Goal: Task Accomplishment & Management: Manage account settings

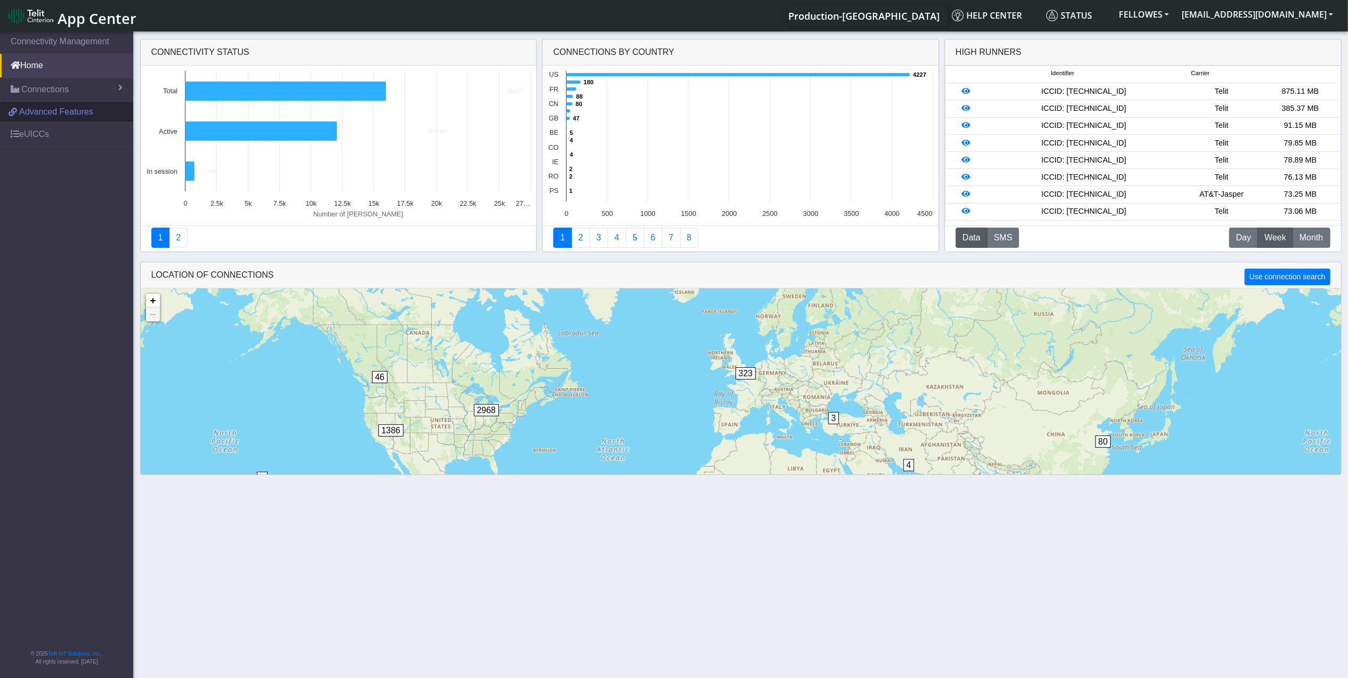
click at [58, 116] on span "Advanced Features" at bounding box center [56, 112] width 74 height 13
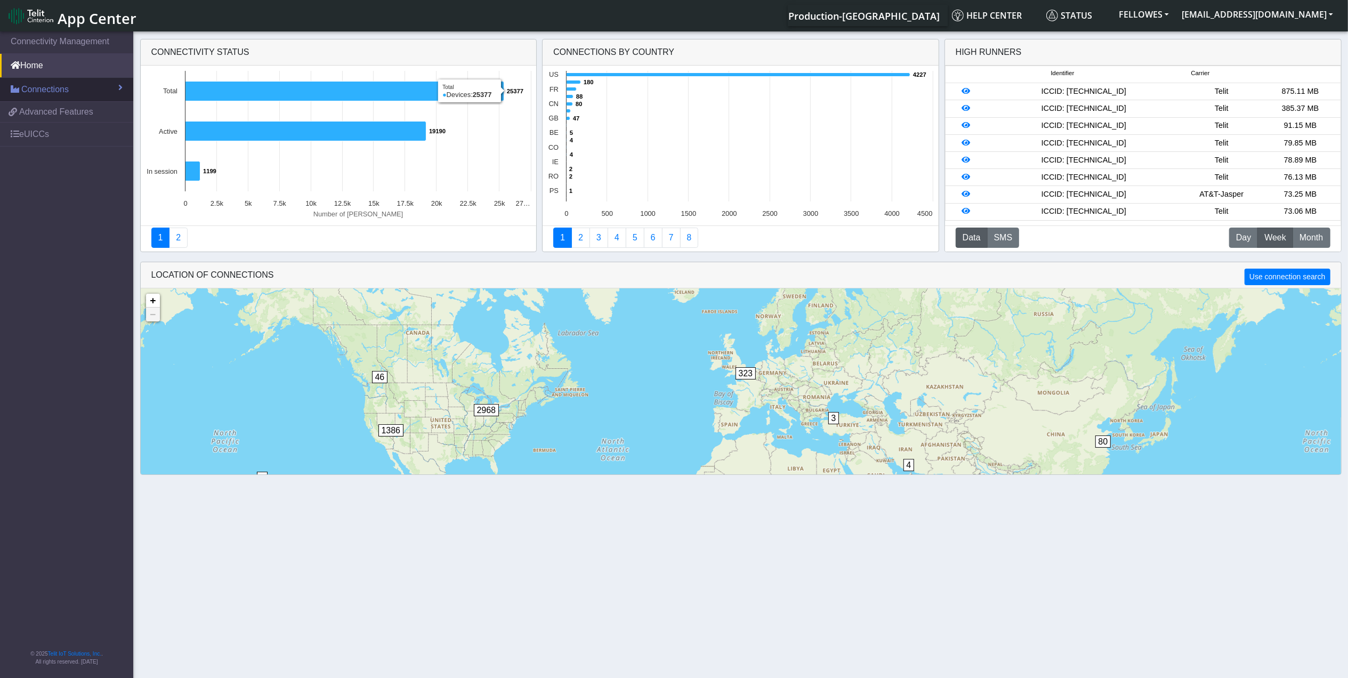
click at [45, 86] on span "Connections" at bounding box center [44, 89] width 47 height 13
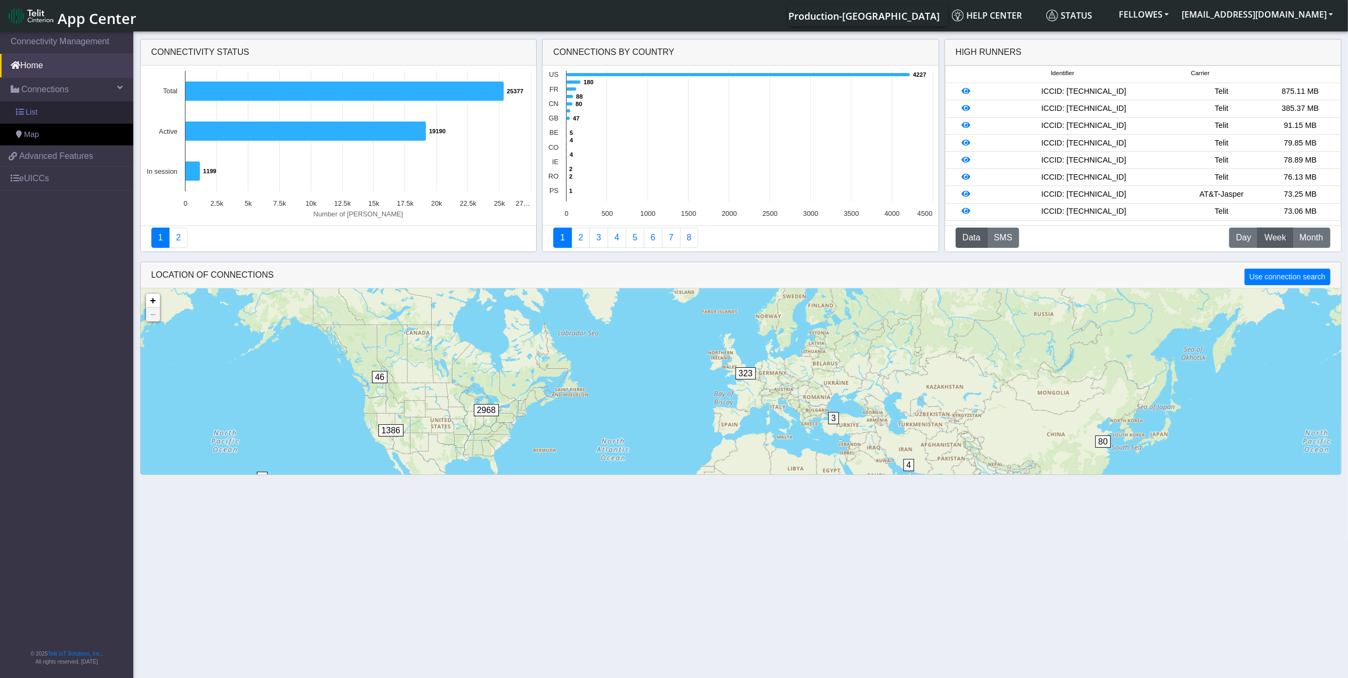
click at [56, 110] on link "List" at bounding box center [66, 112] width 133 height 22
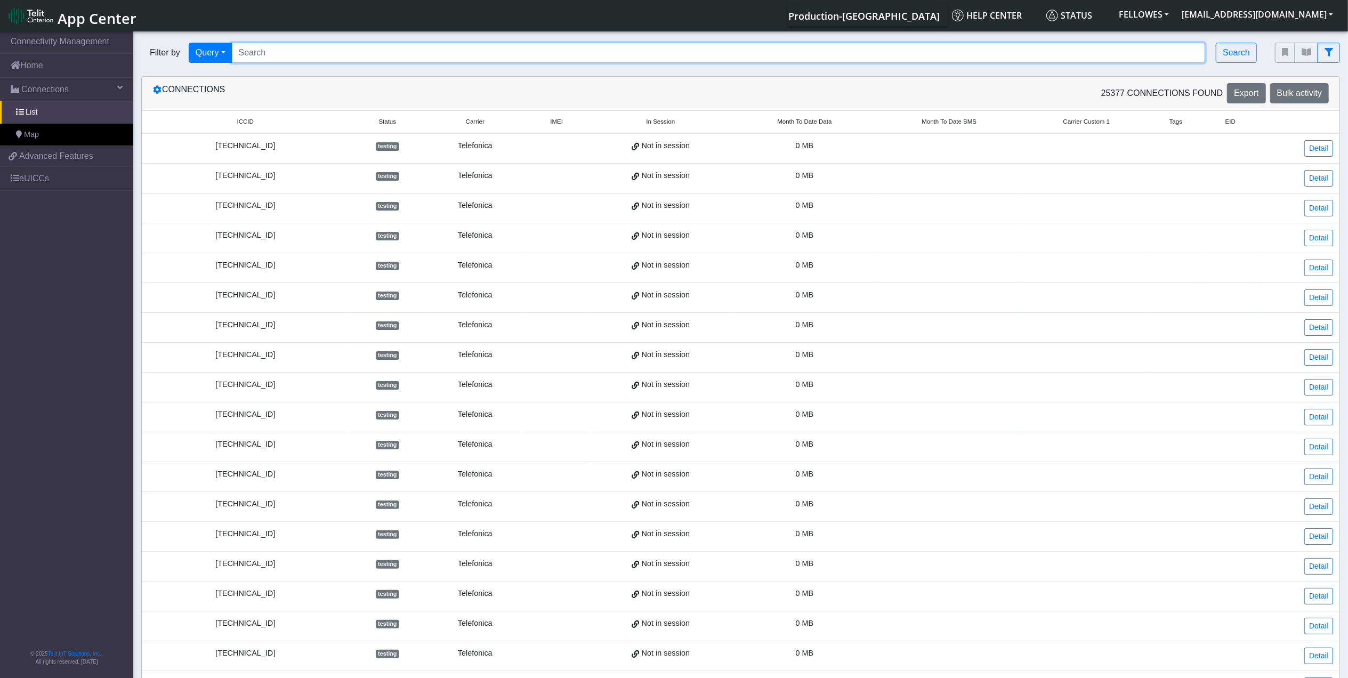
click at [343, 53] on input "Search..." at bounding box center [719, 53] width 974 height 20
paste input "[TECHNICAL_ID]"
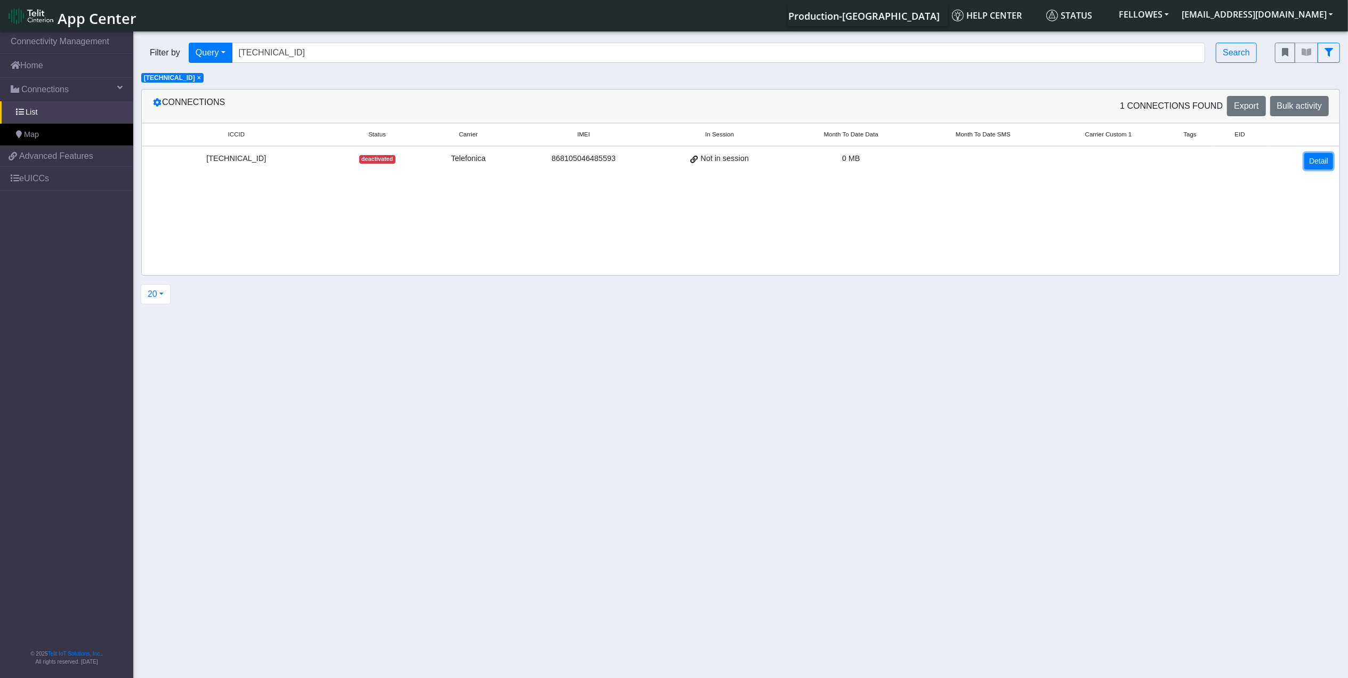
click at [1312, 162] on link "Detail" at bounding box center [1318, 161] width 29 height 17
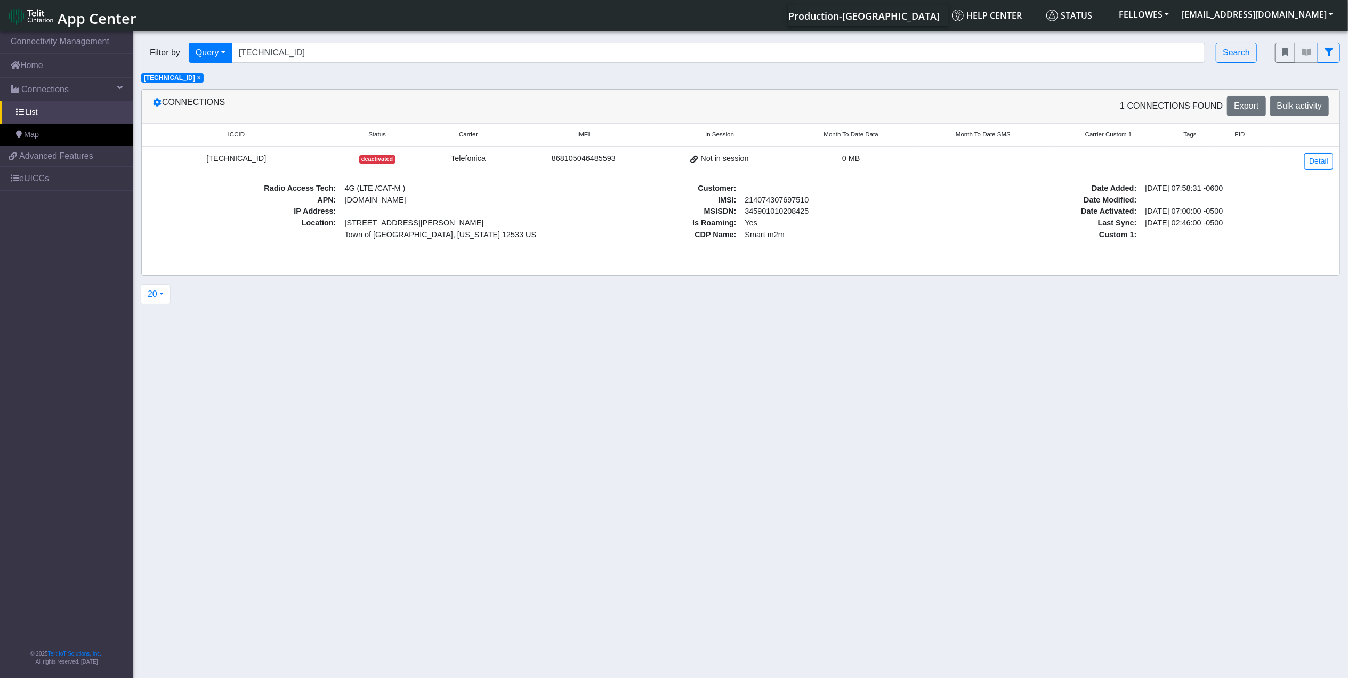
click at [232, 160] on div "[TECHNICAL_ID]" at bounding box center [236, 159] width 176 height 12
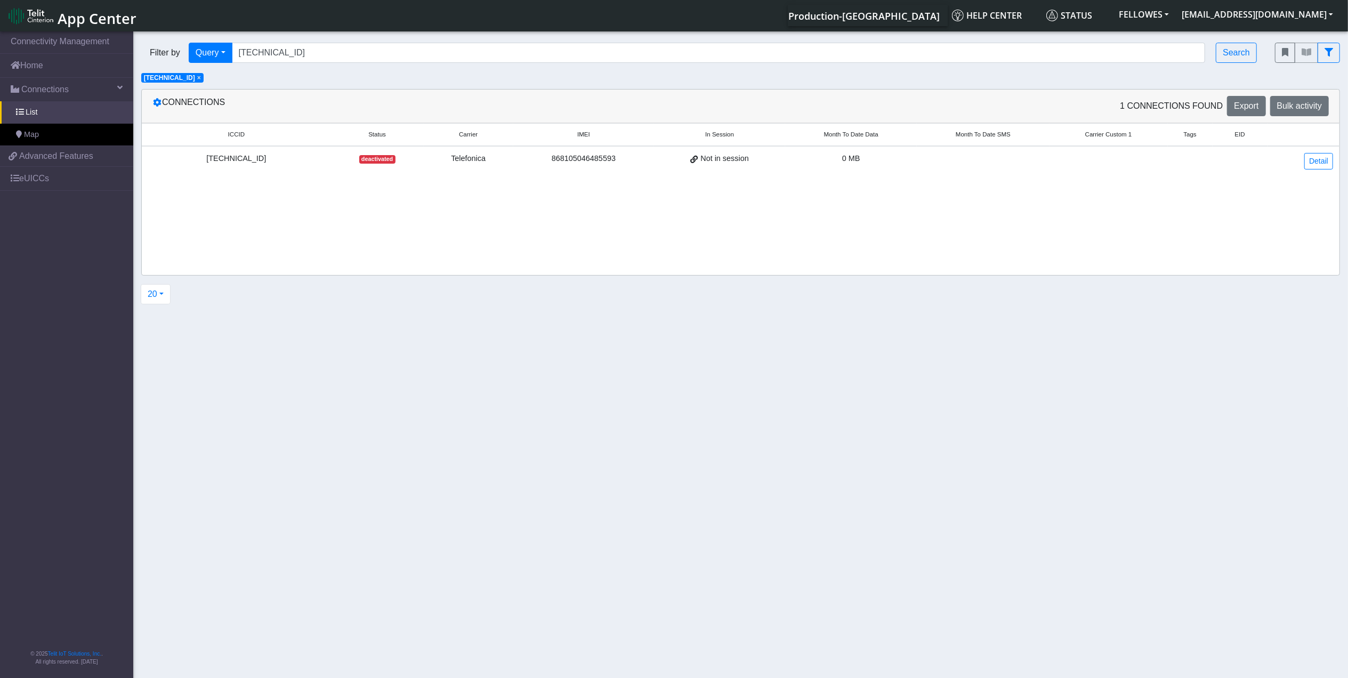
click at [232, 160] on div "[TECHNICAL_ID]" at bounding box center [236, 159] width 176 height 12
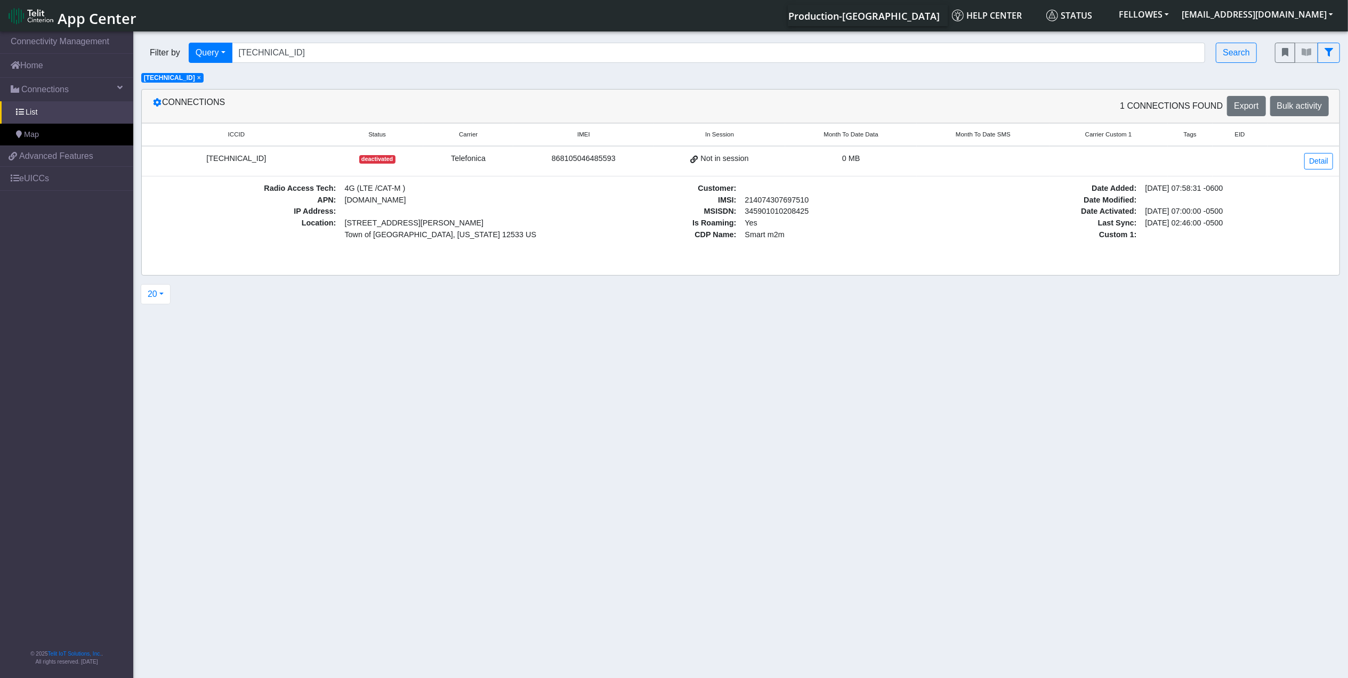
click at [232, 160] on div "[TECHNICAL_ID]" at bounding box center [236, 159] width 176 height 12
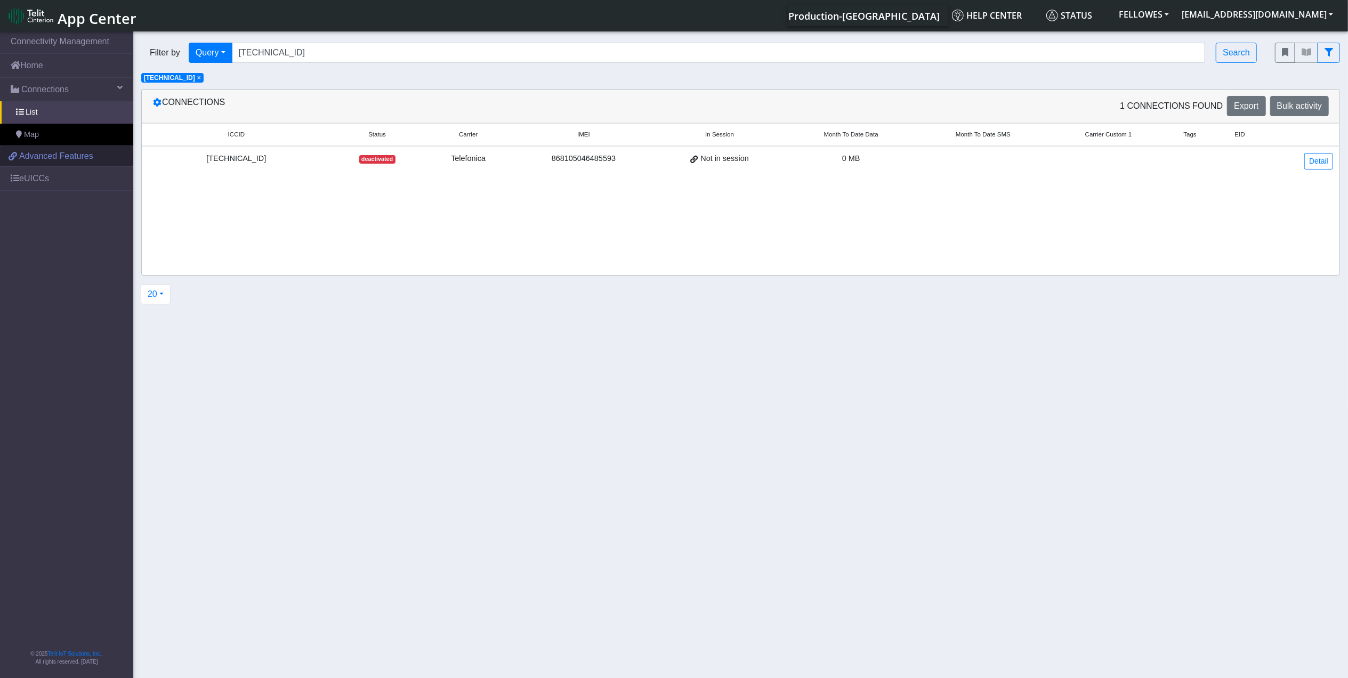
click at [62, 164] on link "Advanced Features" at bounding box center [66, 156] width 133 height 20
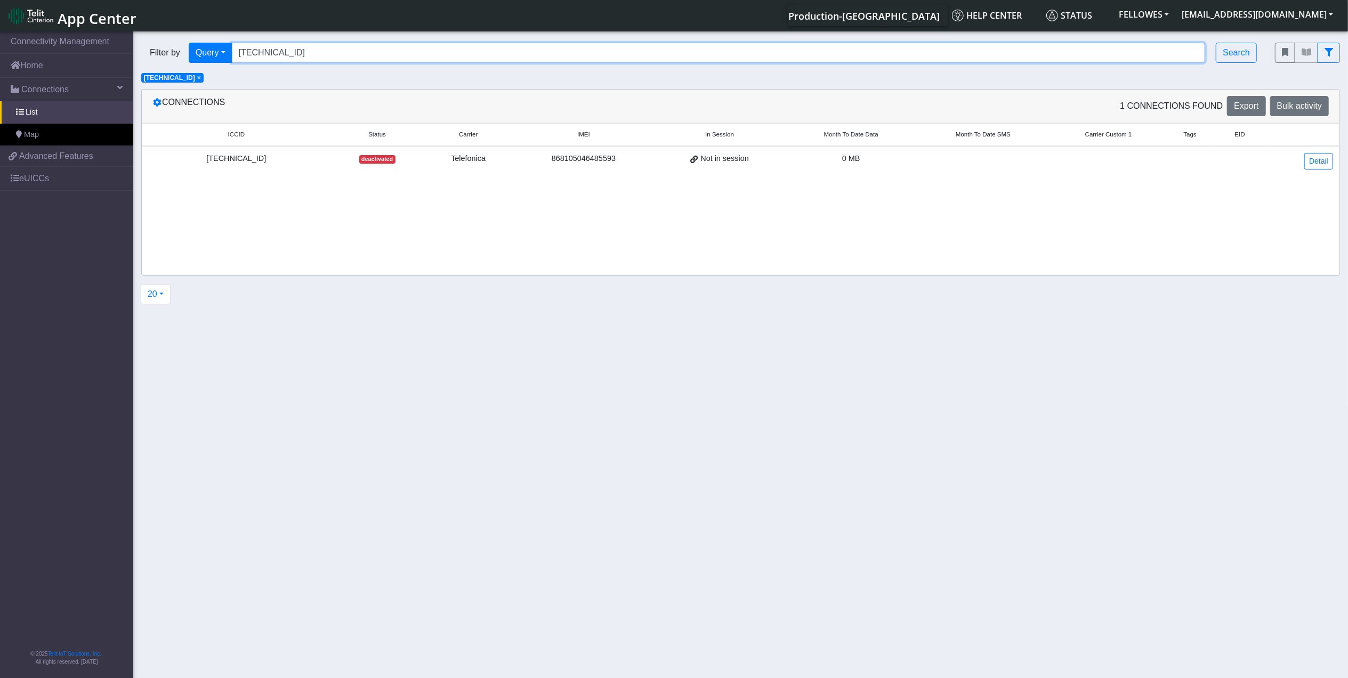
click at [363, 54] on input "[TECHNICAL_ID]" at bounding box center [719, 53] width 974 height 20
paste input "011703274014178620"
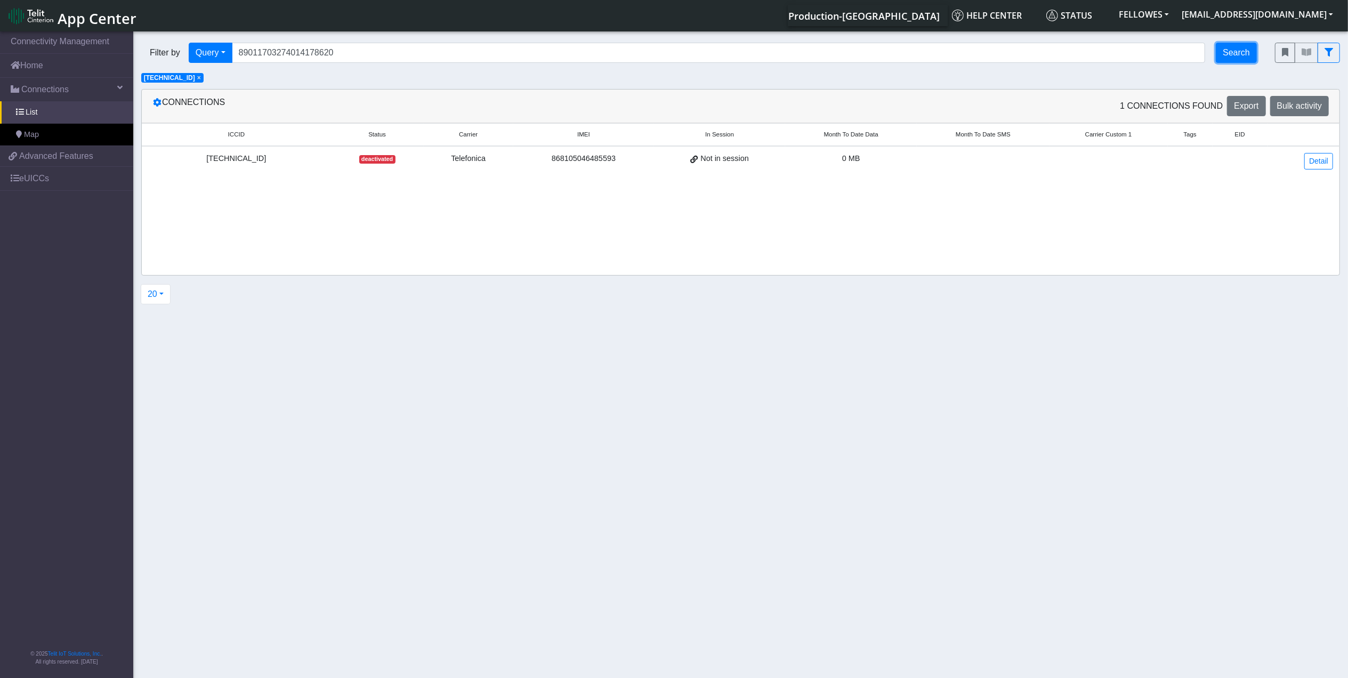
click at [1233, 51] on button "Search" at bounding box center [1236, 53] width 41 height 20
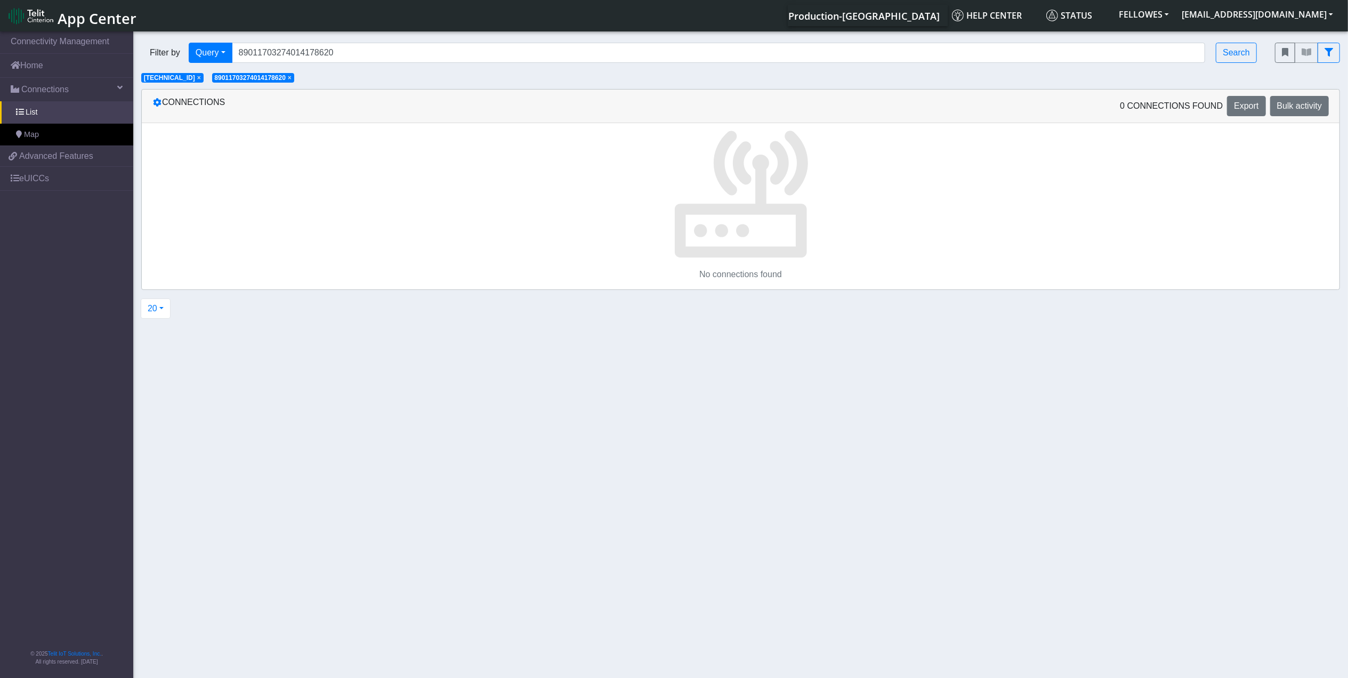
click at [201, 79] on span "×" at bounding box center [199, 77] width 4 height 7
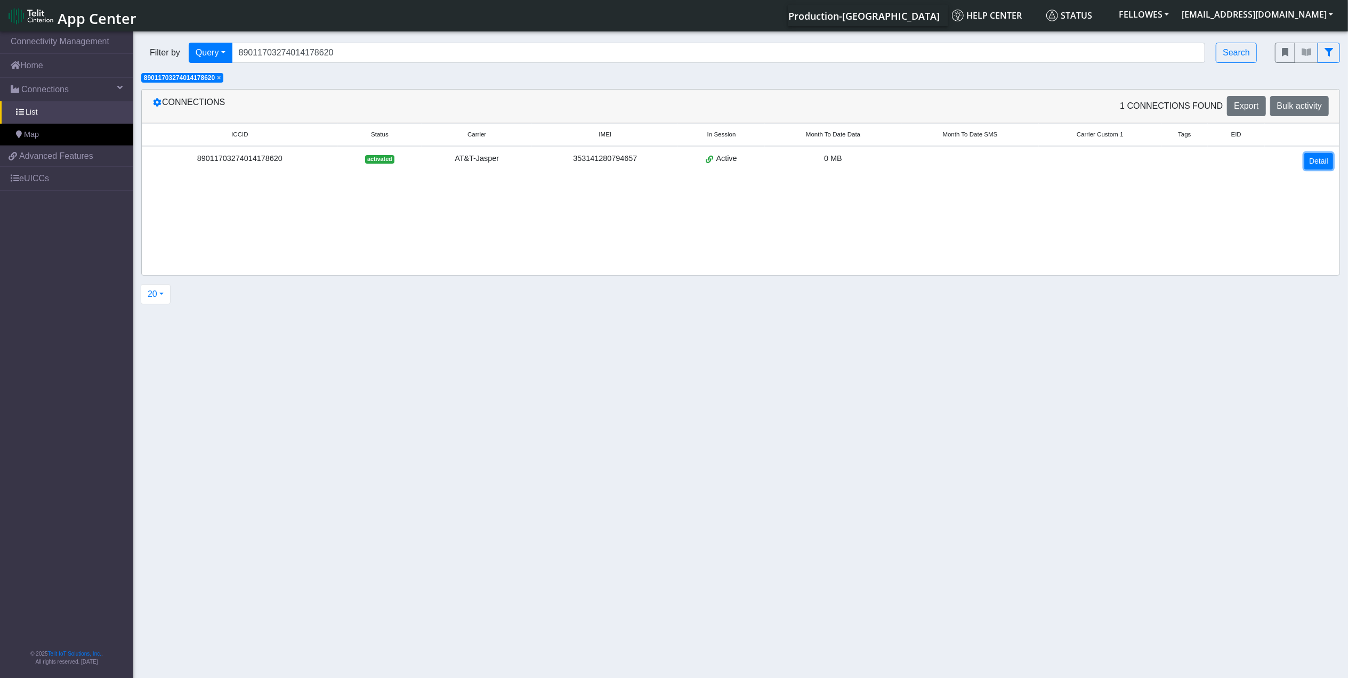
click at [1316, 160] on link "Detail" at bounding box center [1318, 161] width 29 height 17
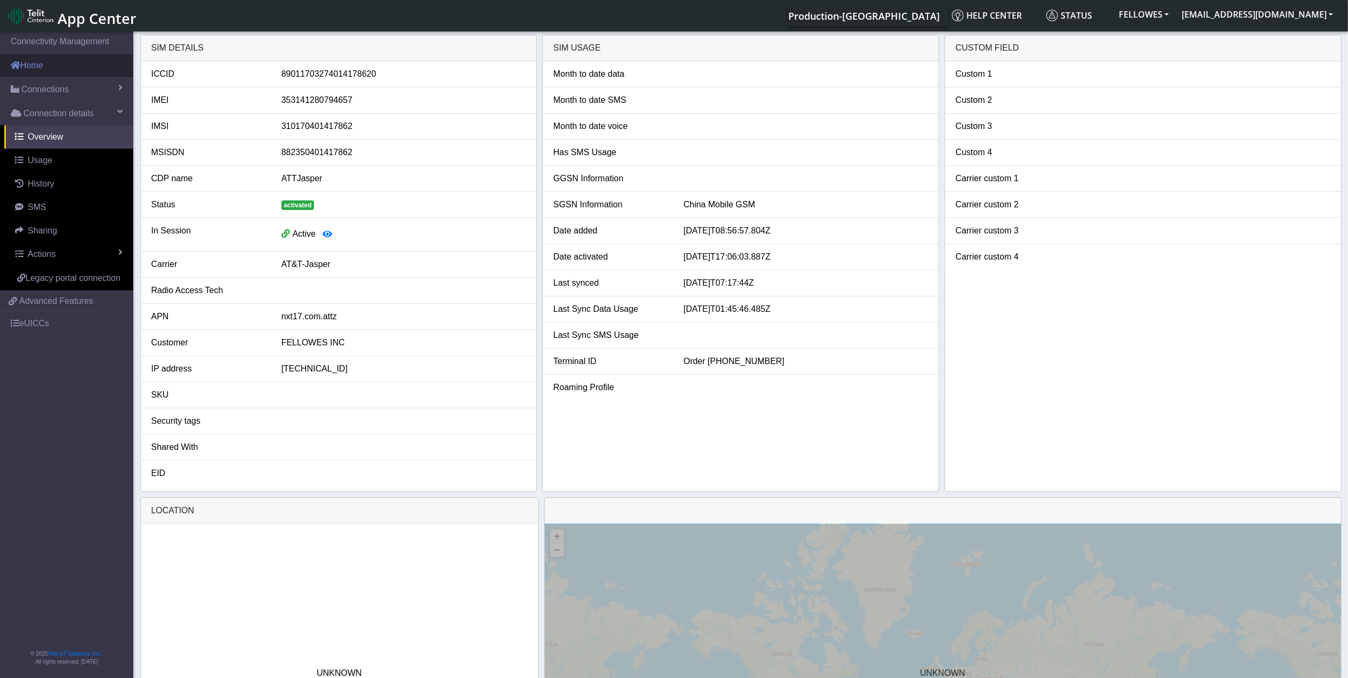
click at [101, 65] on link "Home" at bounding box center [66, 65] width 133 height 23
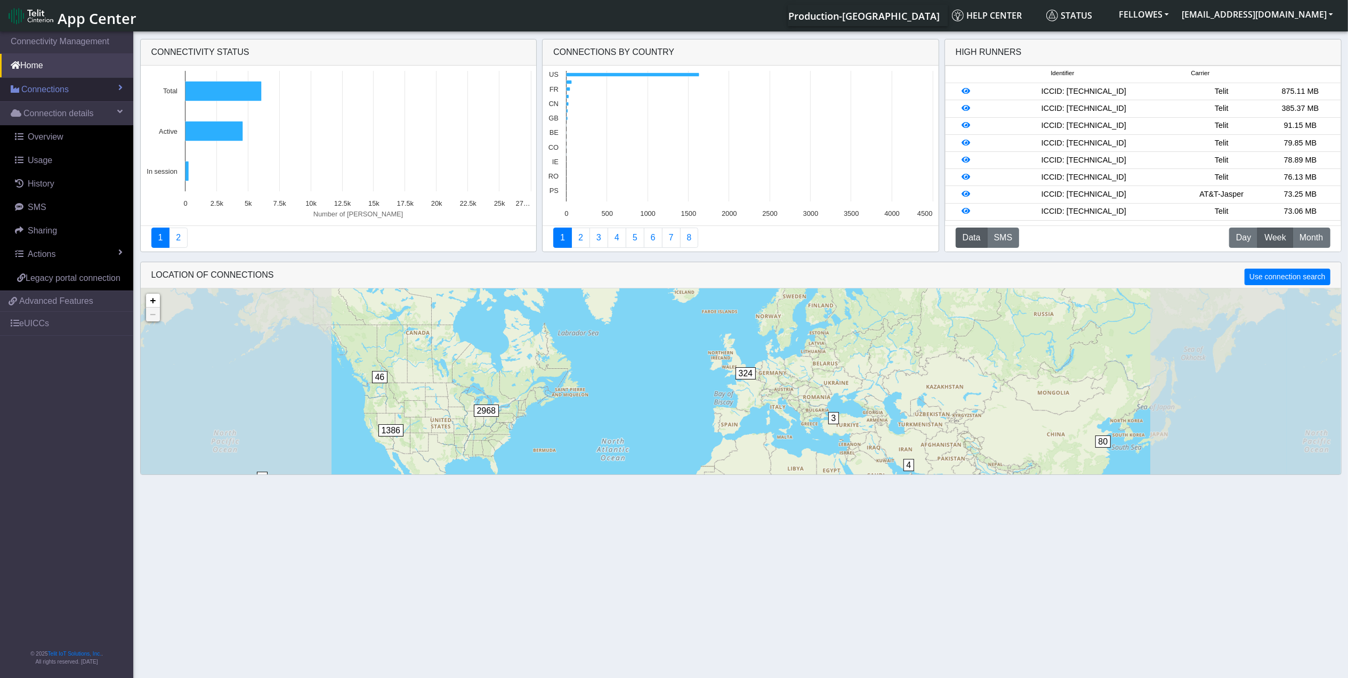
click at [95, 86] on link "Connections" at bounding box center [66, 89] width 133 height 23
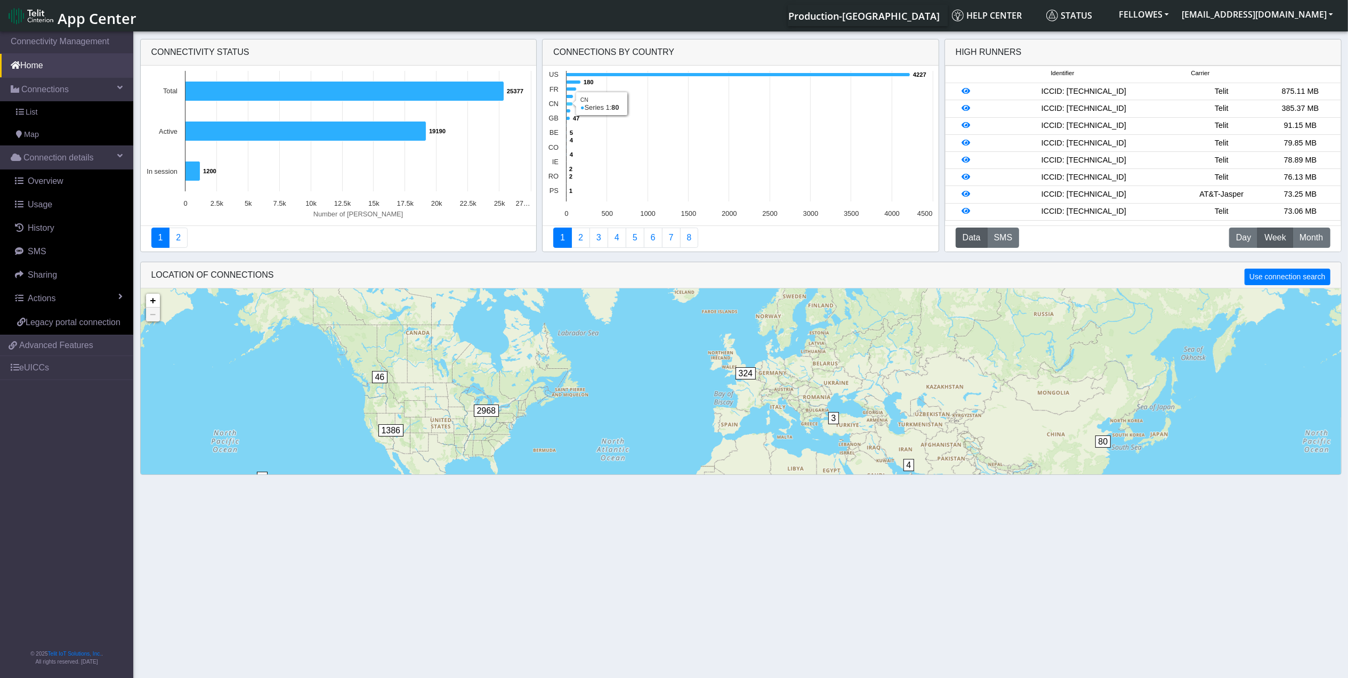
click at [569, 106] on icon at bounding box center [569, 104] width 6 height 4
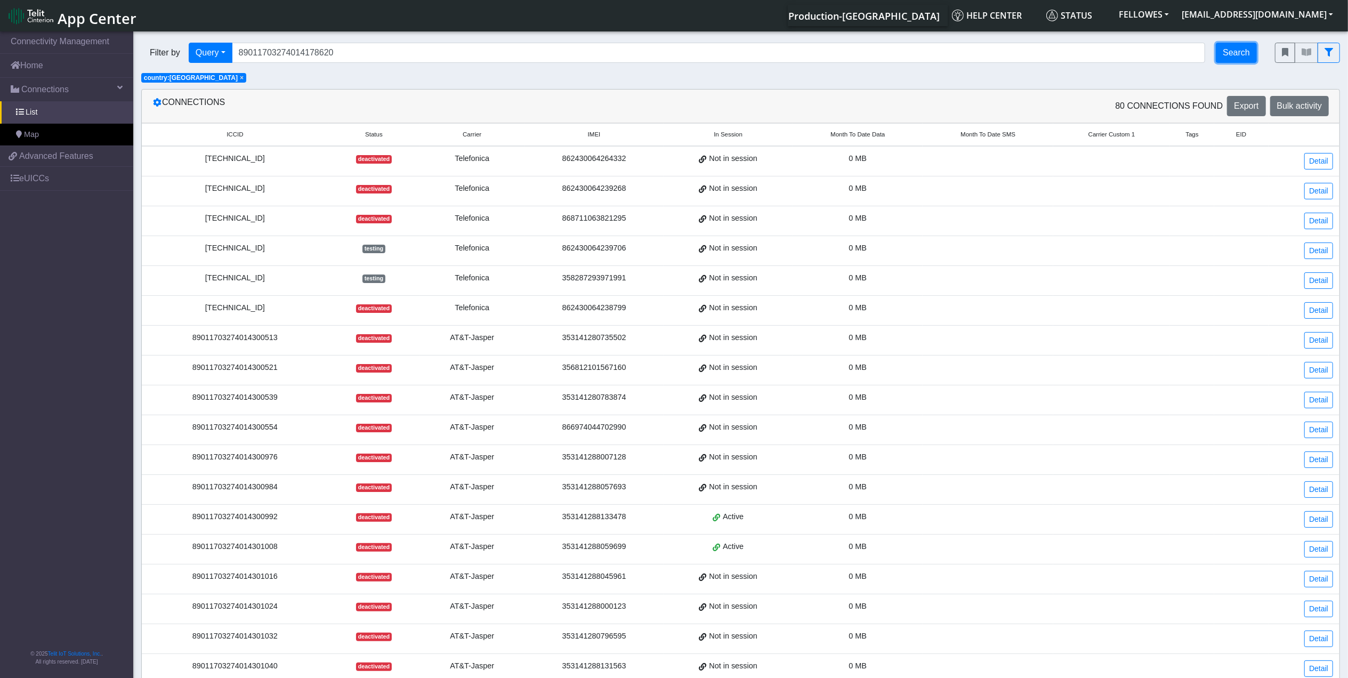
click at [1237, 52] on button "Search" at bounding box center [1236, 53] width 41 height 20
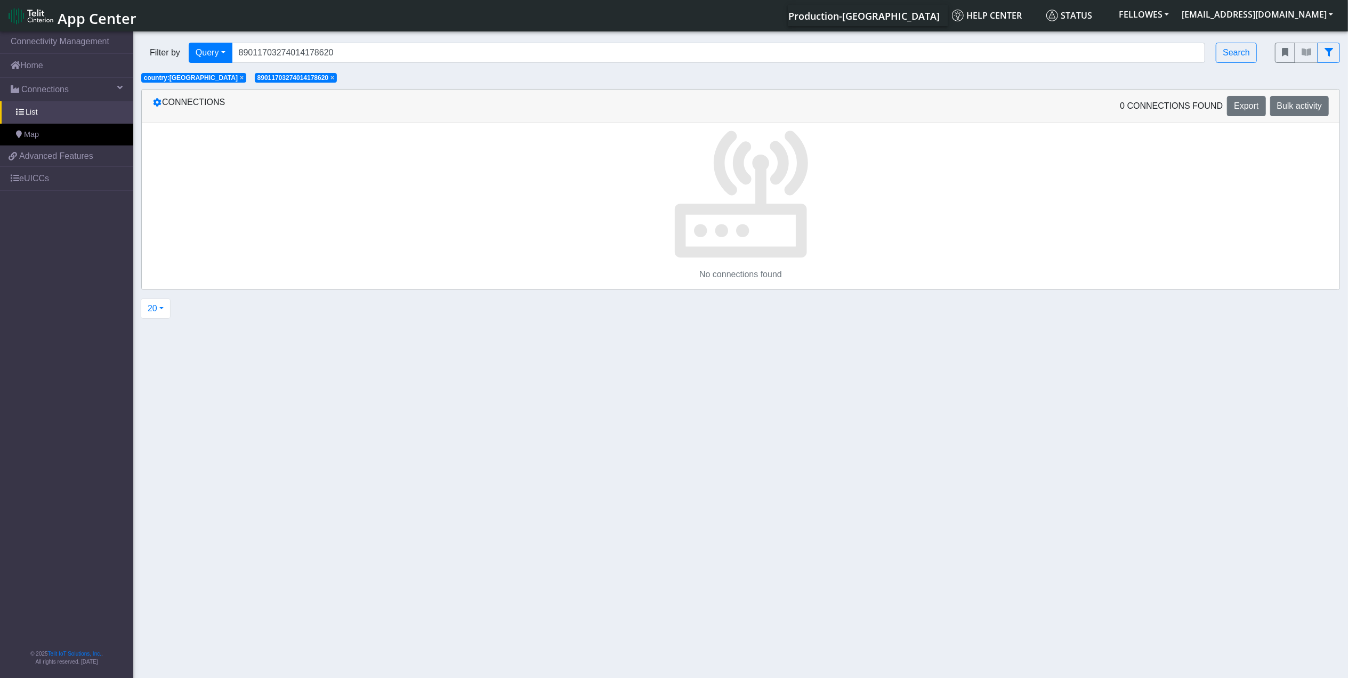
click at [240, 82] on span "×" at bounding box center [242, 77] width 4 height 7
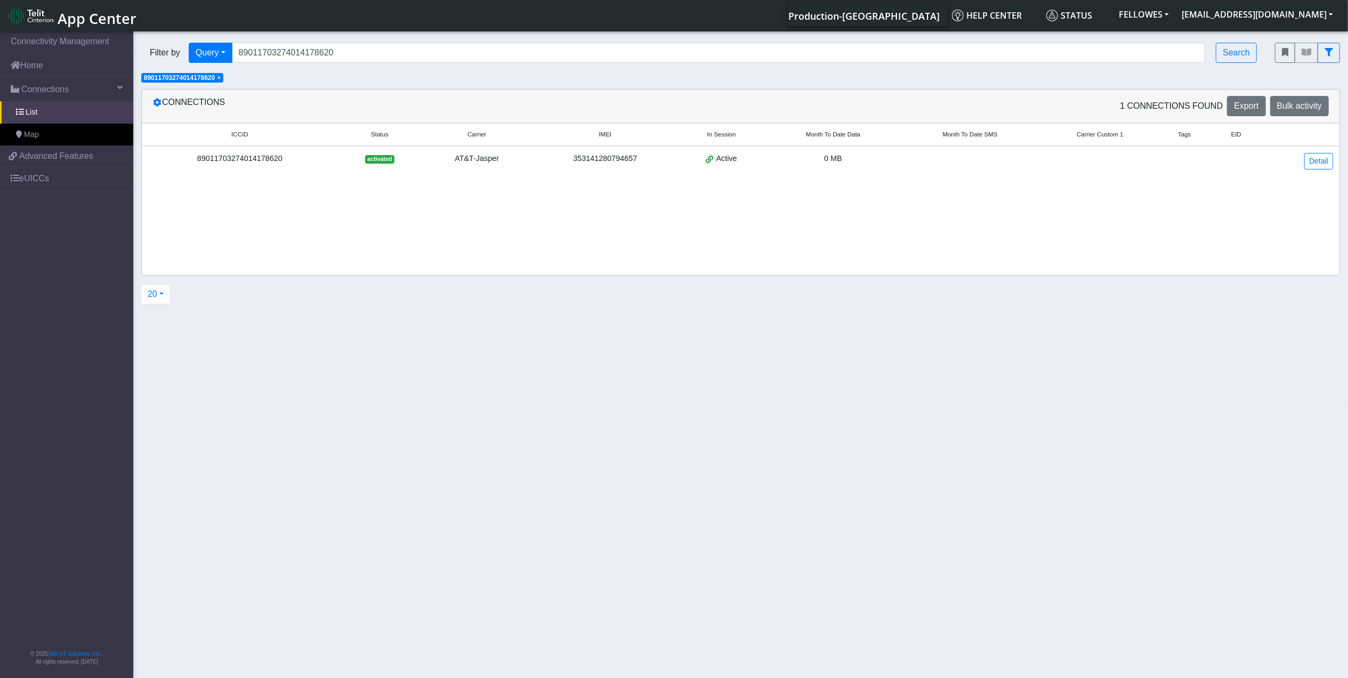
click at [391, 462] on section "Connectivity Management Home Connections List Map 5dbf10b6c0eea5e4865c92ee31816…" at bounding box center [674, 355] width 1348 height 652
click at [1315, 161] on link "Detail" at bounding box center [1318, 161] width 29 height 17
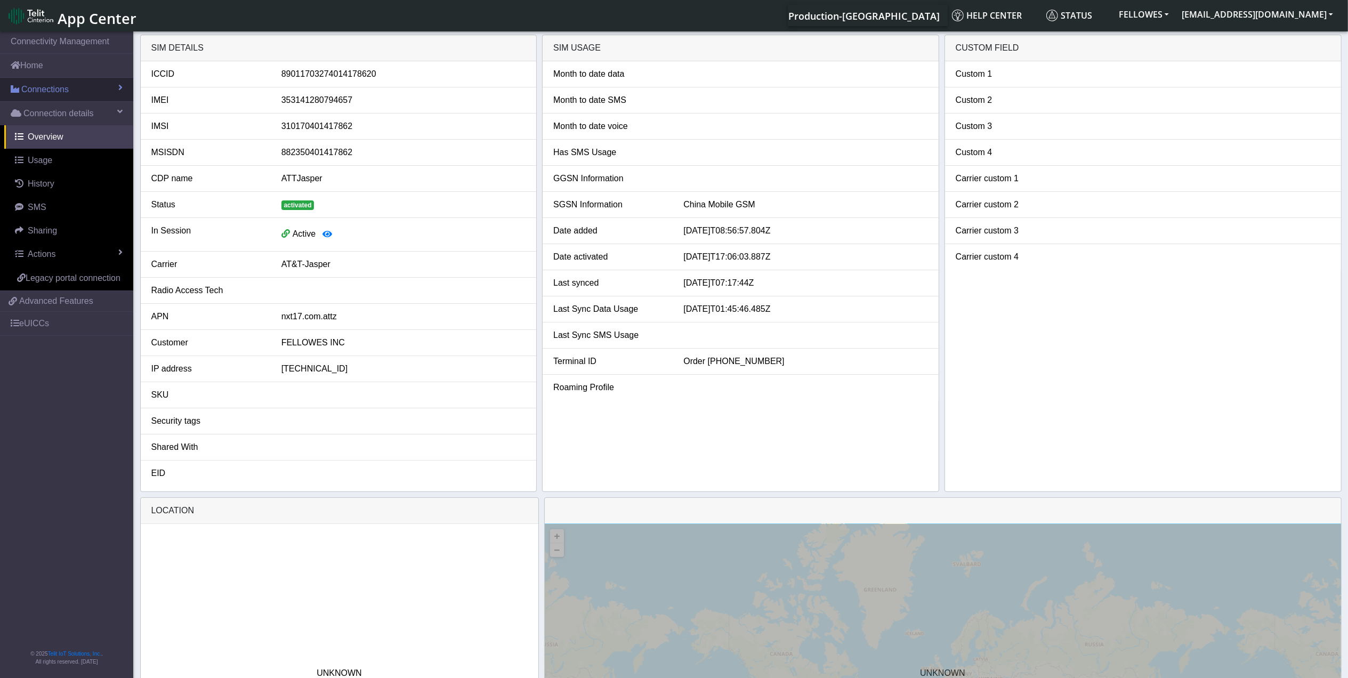
click at [45, 95] on span "Connections" at bounding box center [44, 89] width 47 height 13
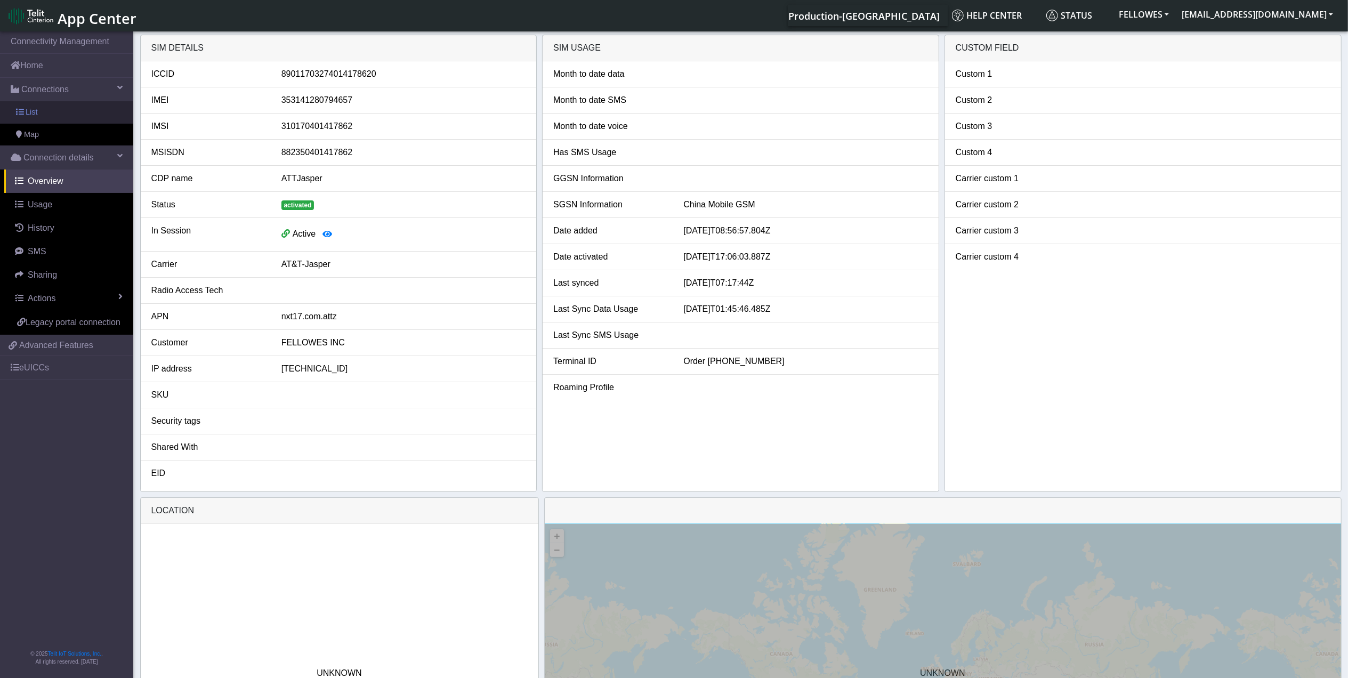
click at [83, 113] on link "List" at bounding box center [66, 112] width 133 height 22
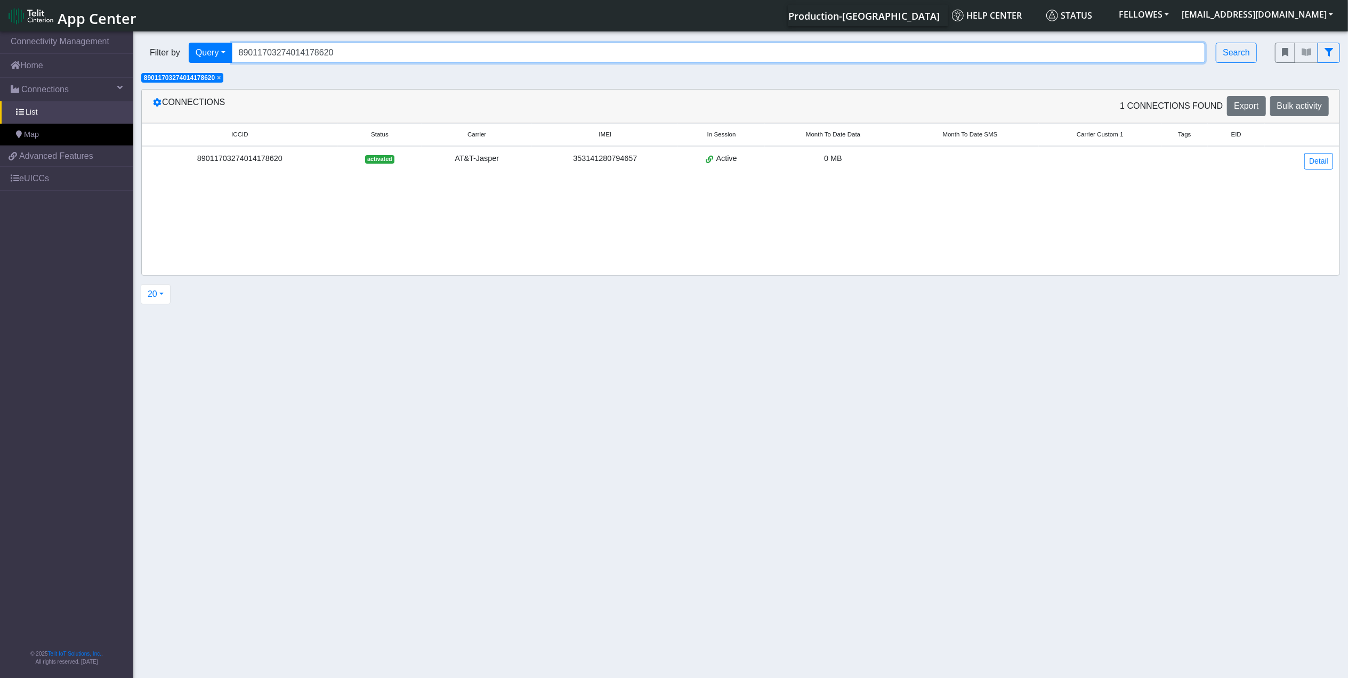
click at [388, 46] on input "89011703274014178620" at bounding box center [719, 53] width 974 height 20
paste input "3014"
click at [220, 80] on span "×" at bounding box center [219, 77] width 4 height 7
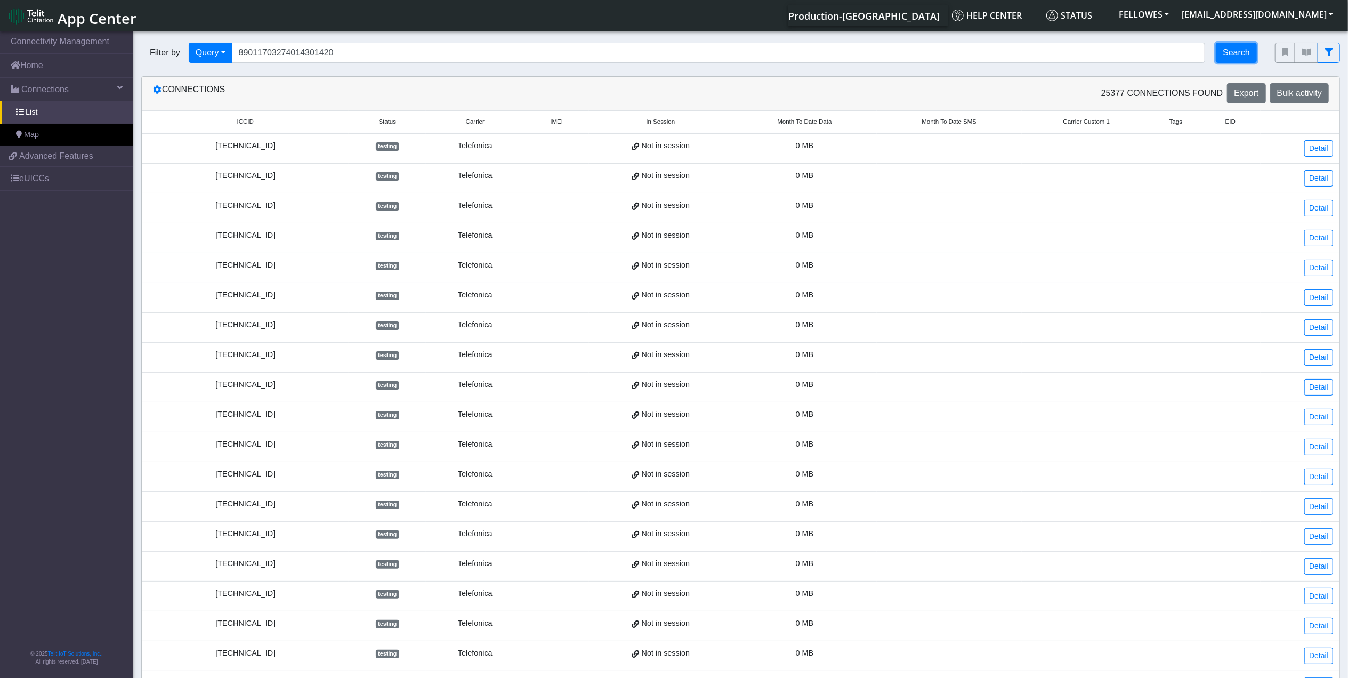
click at [1226, 50] on button "Search" at bounding box center [1236, 53] width 41 height 20
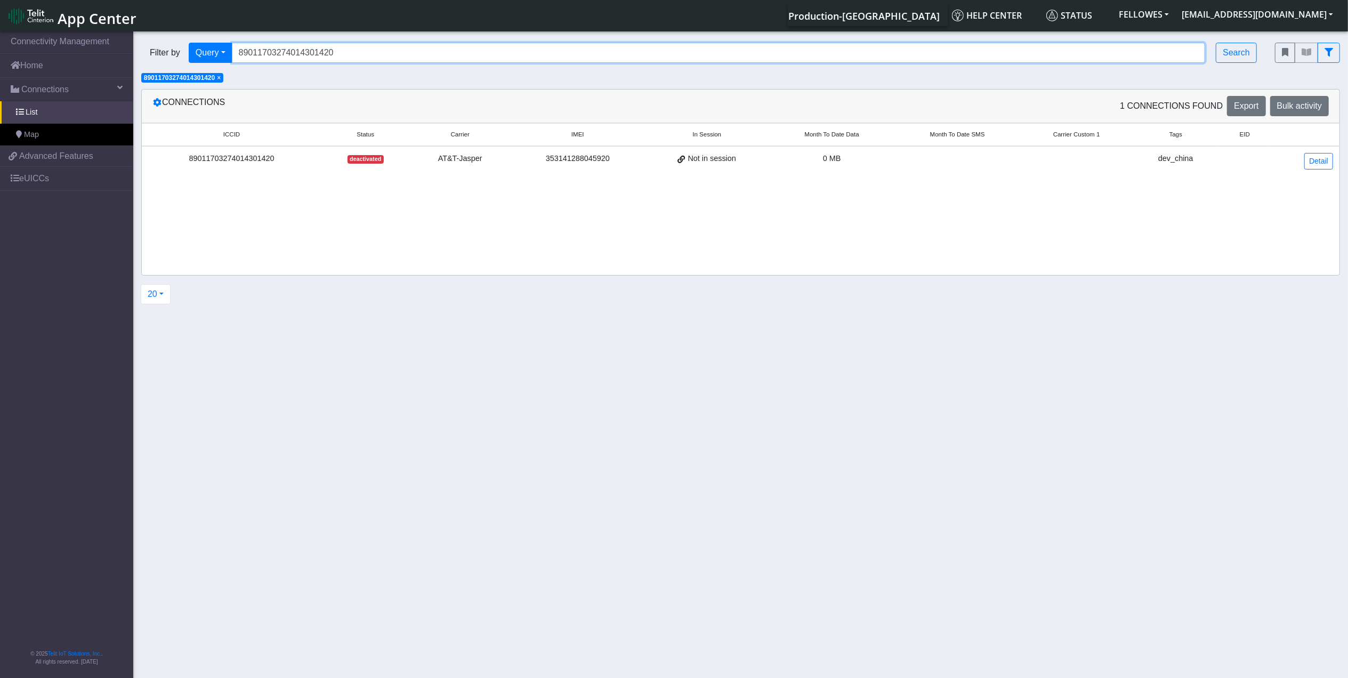
click at [345, 47] on input "89011703274014301420" at bounding box center [719, 53] width 974 height 20
paste input "358151000004648799"
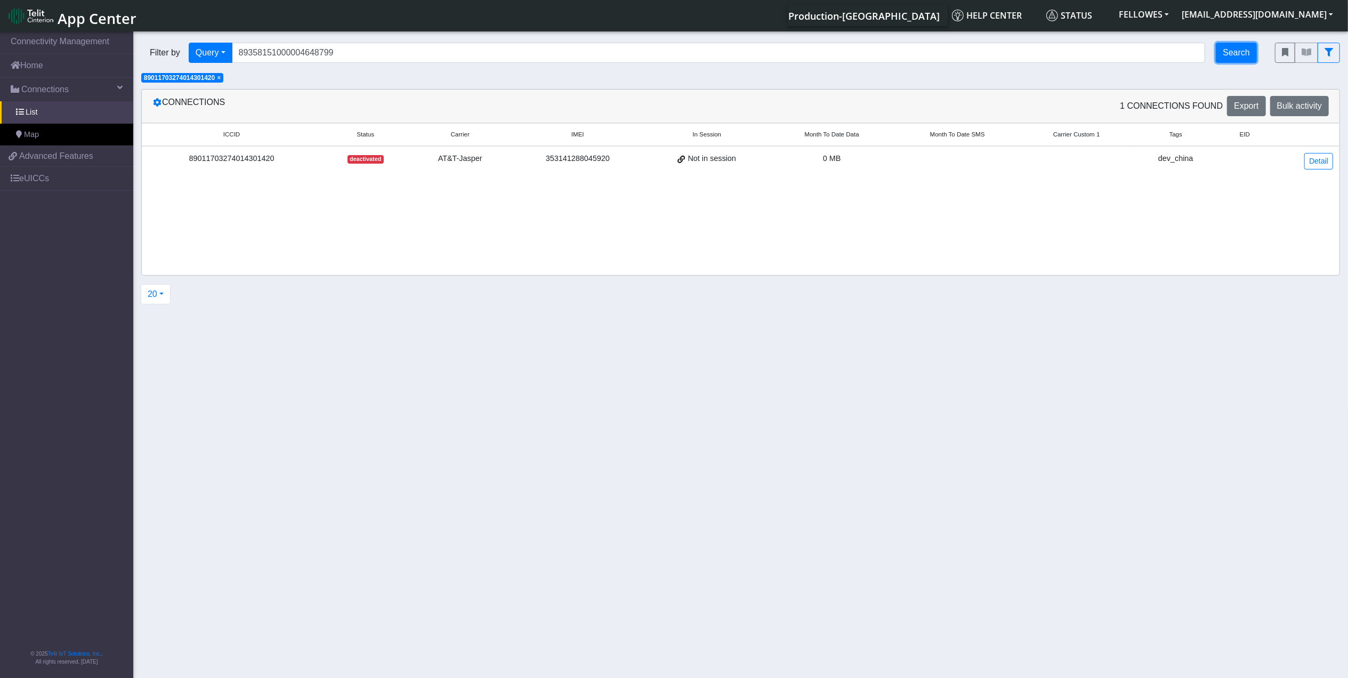
click at [1231, 50] on button "Search" at bounding box center [1236, 53] width 41 height 20
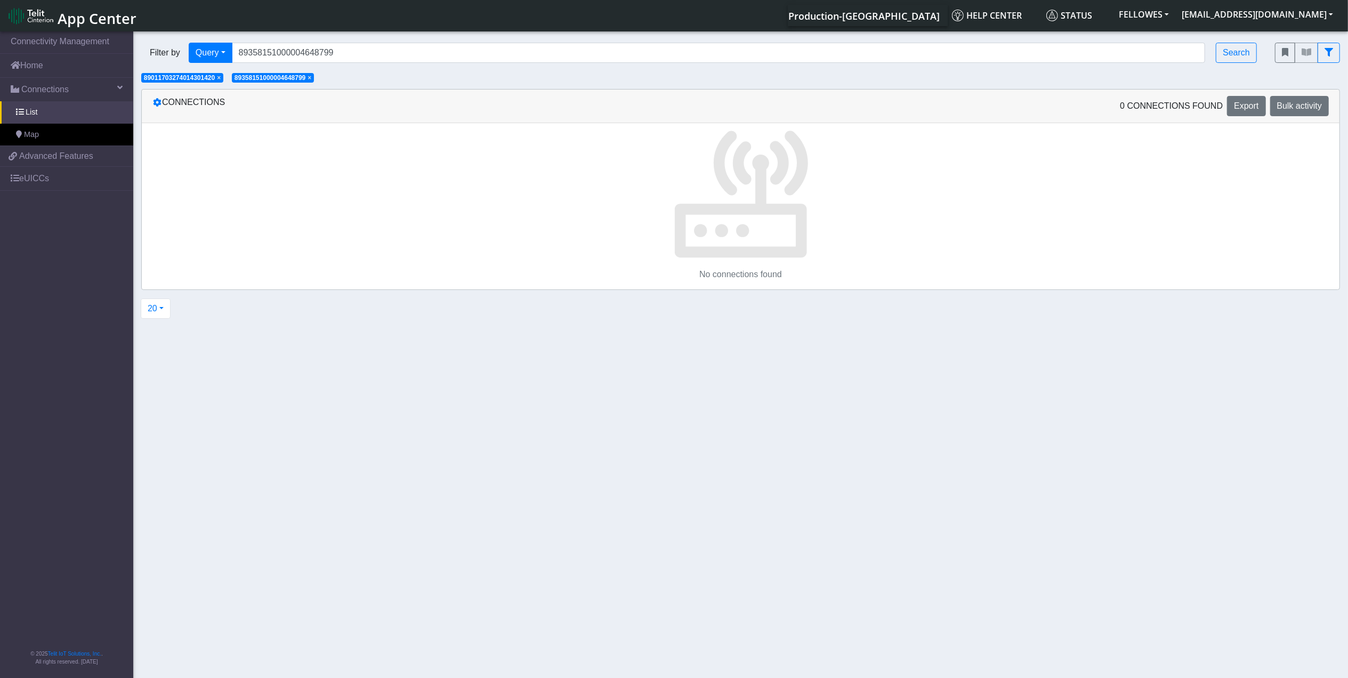
click at [221, 79] on span "×" at bounding box center [219, 77] width 4 height 7
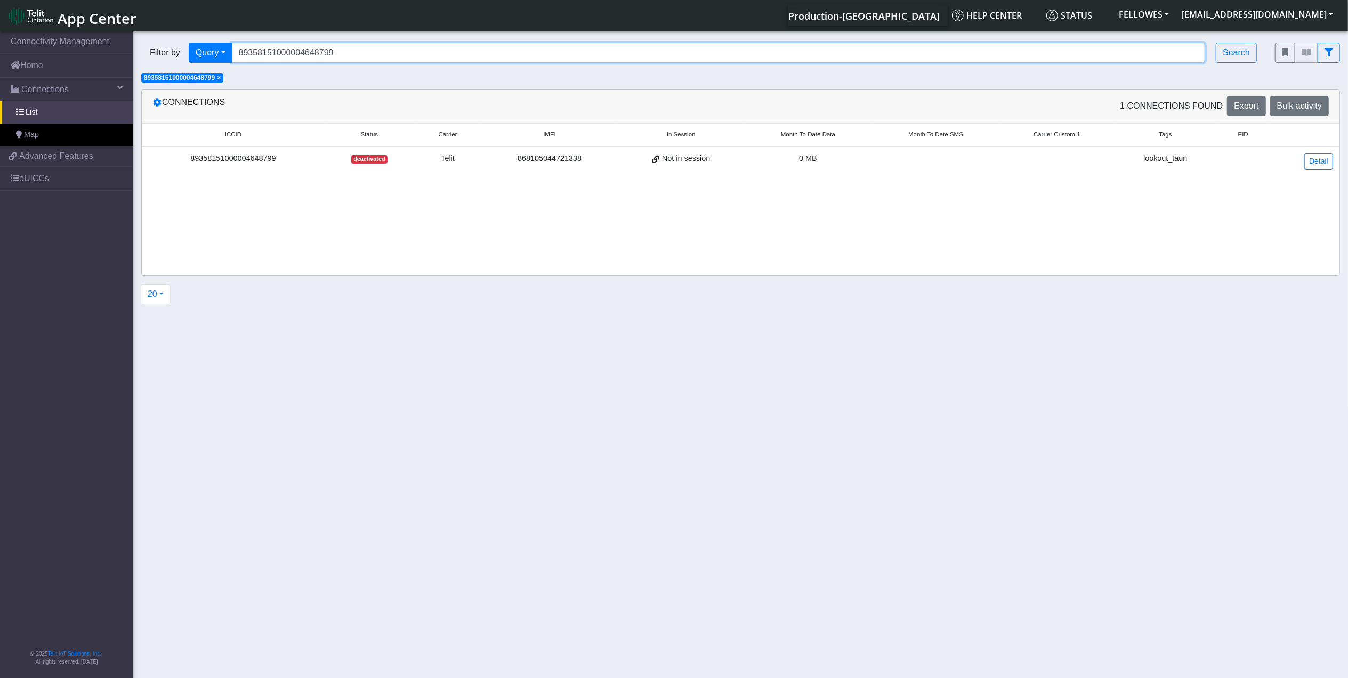
click at [365, 52] on input "89358151000004648799" at bounding box center [719, 53] width 974 height 20
paste input "7552"
type input "89358151000004675529"
click at [220, 79] on span "×" at bounding box center [219, 77] width 4 height 7
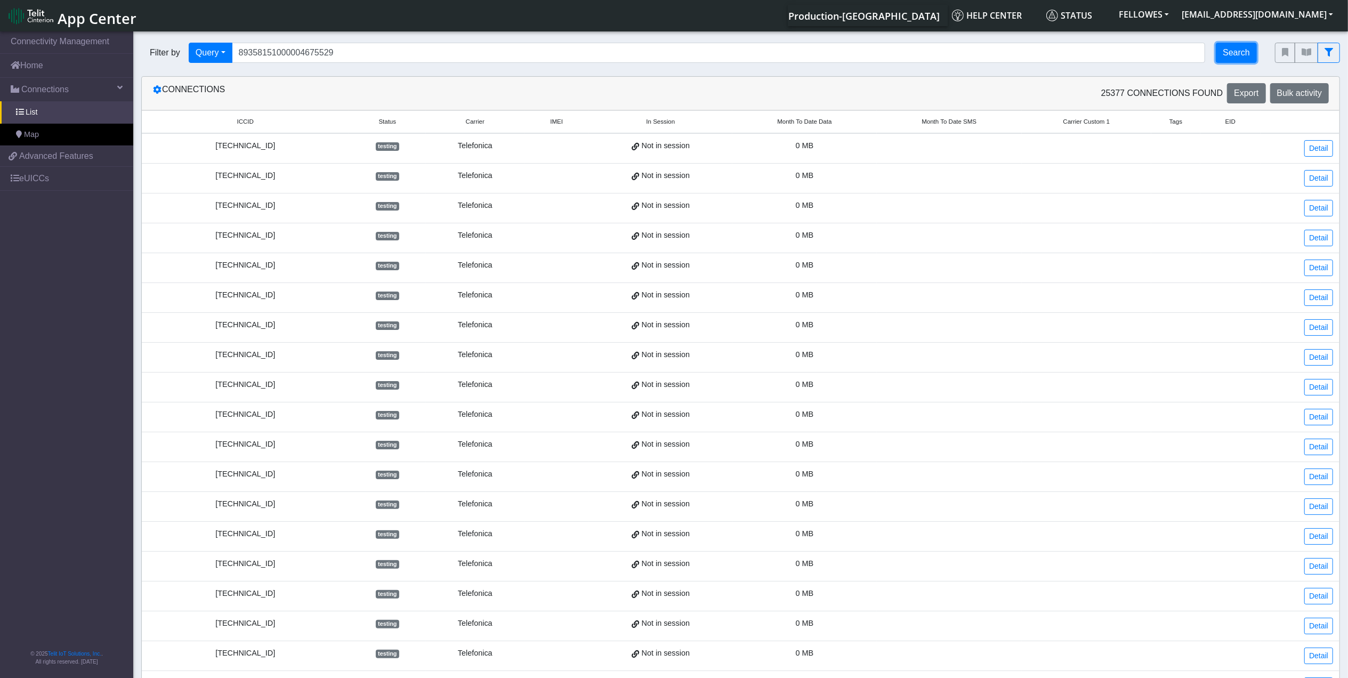
click at [1248, 54] on button "Search" at bounding box center [1236, 53] width 41 height 20
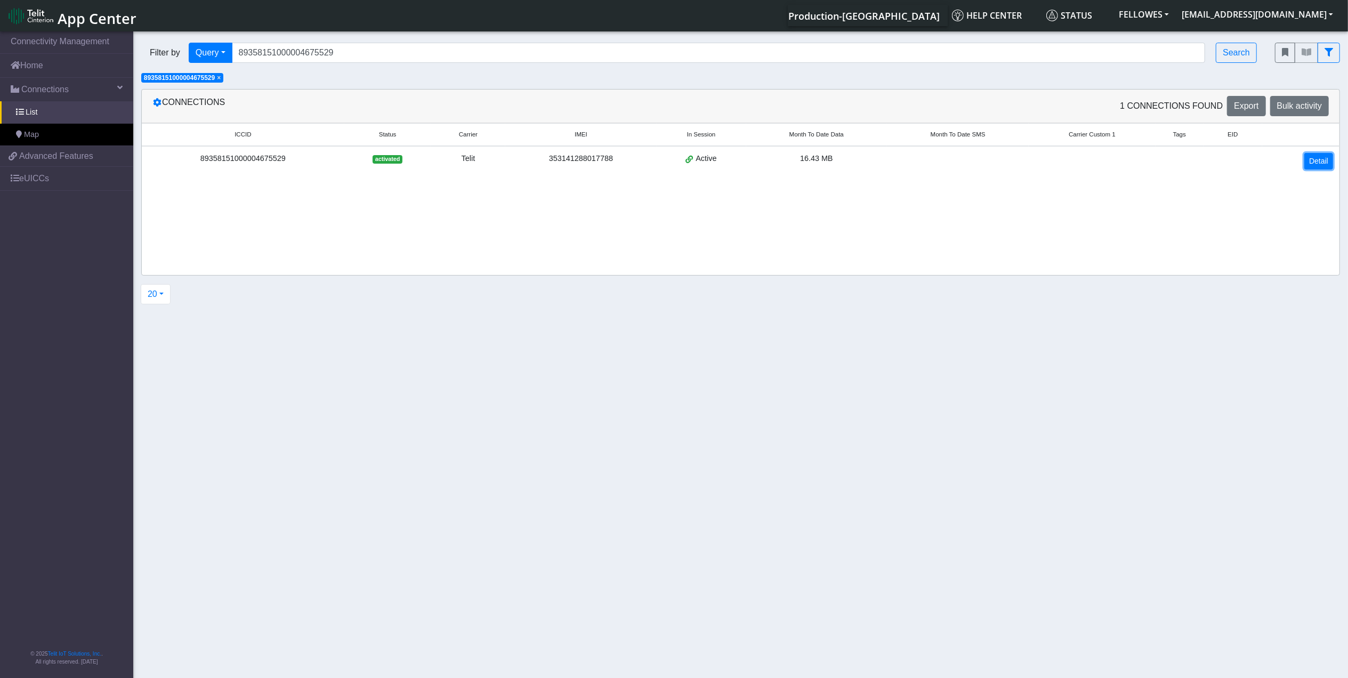
click at [1318, 160] on link "Detail" at bounding box center [1318, 161] width 29 height 17
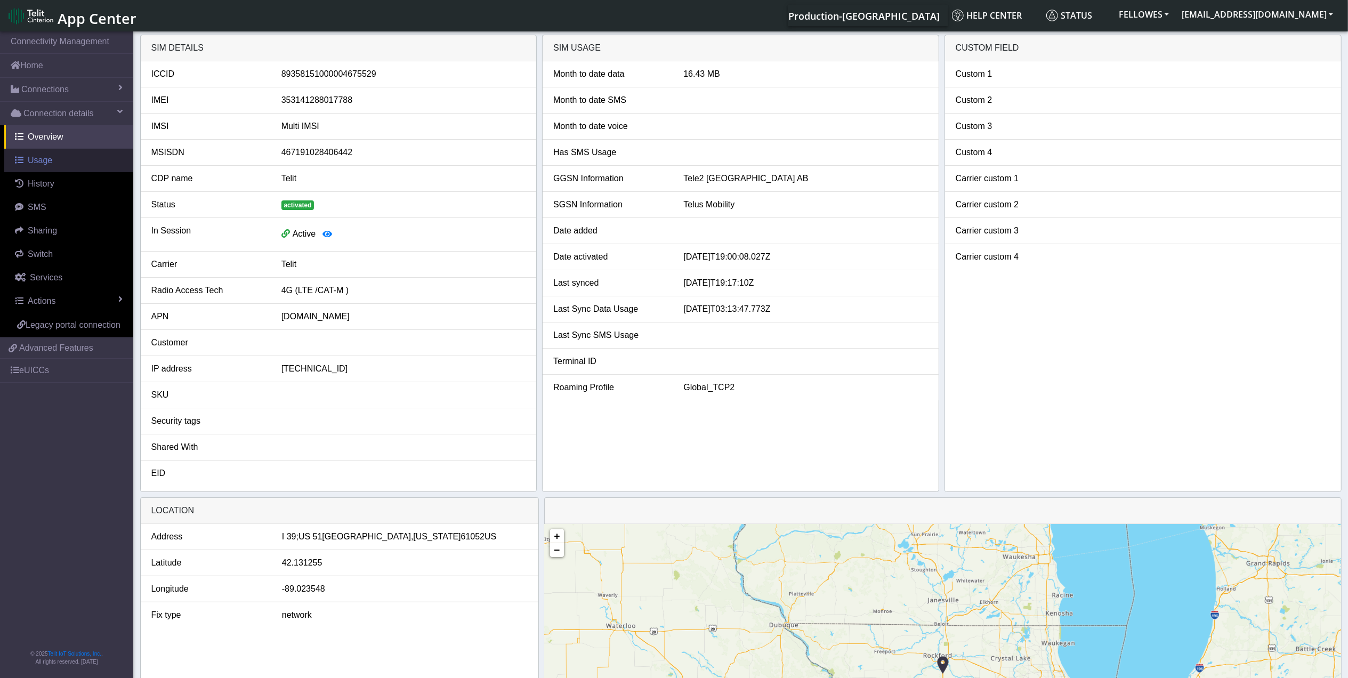
click at [46, 160] on span "Usage" at bounding box center [40, 160] width 25 height 9
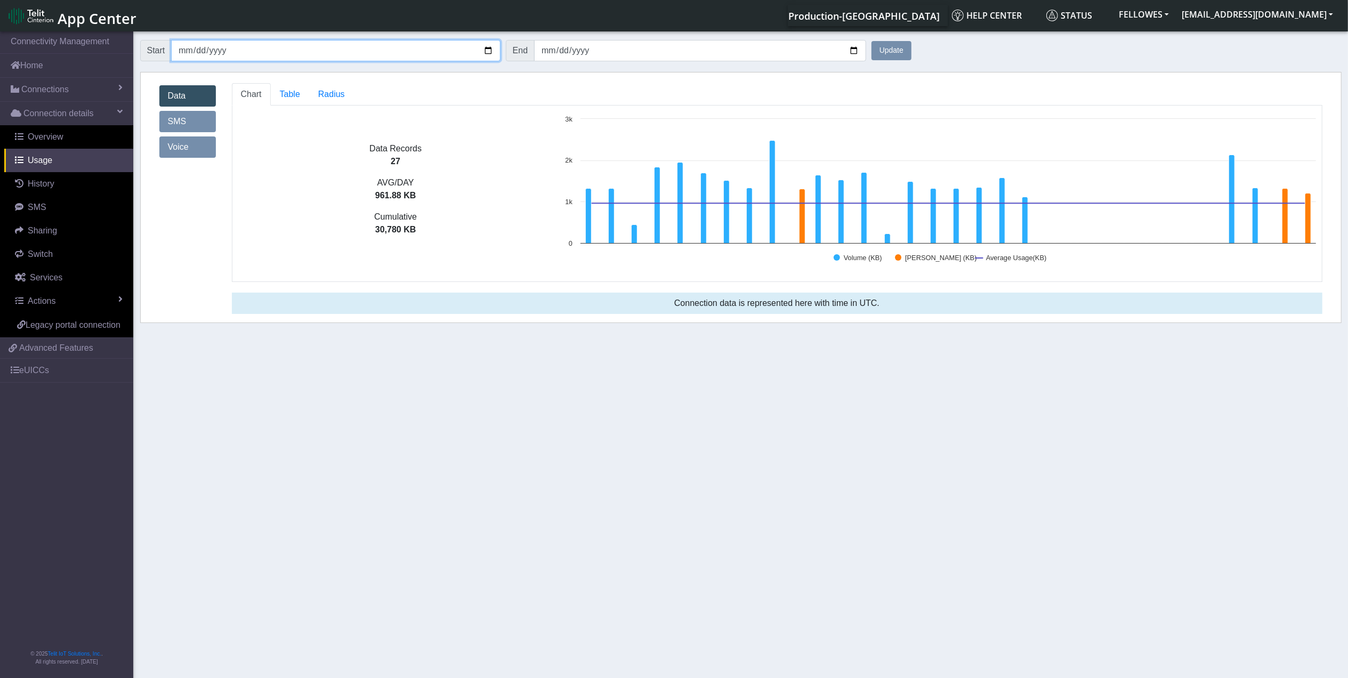
click at [199, 51] on input "[DATE]" at bounding box center [335, 50] width 329 height 21
type input "[DATE]"
click at [871, 41] on button "Update" at bounding box center [891, 50] width 40 height 19
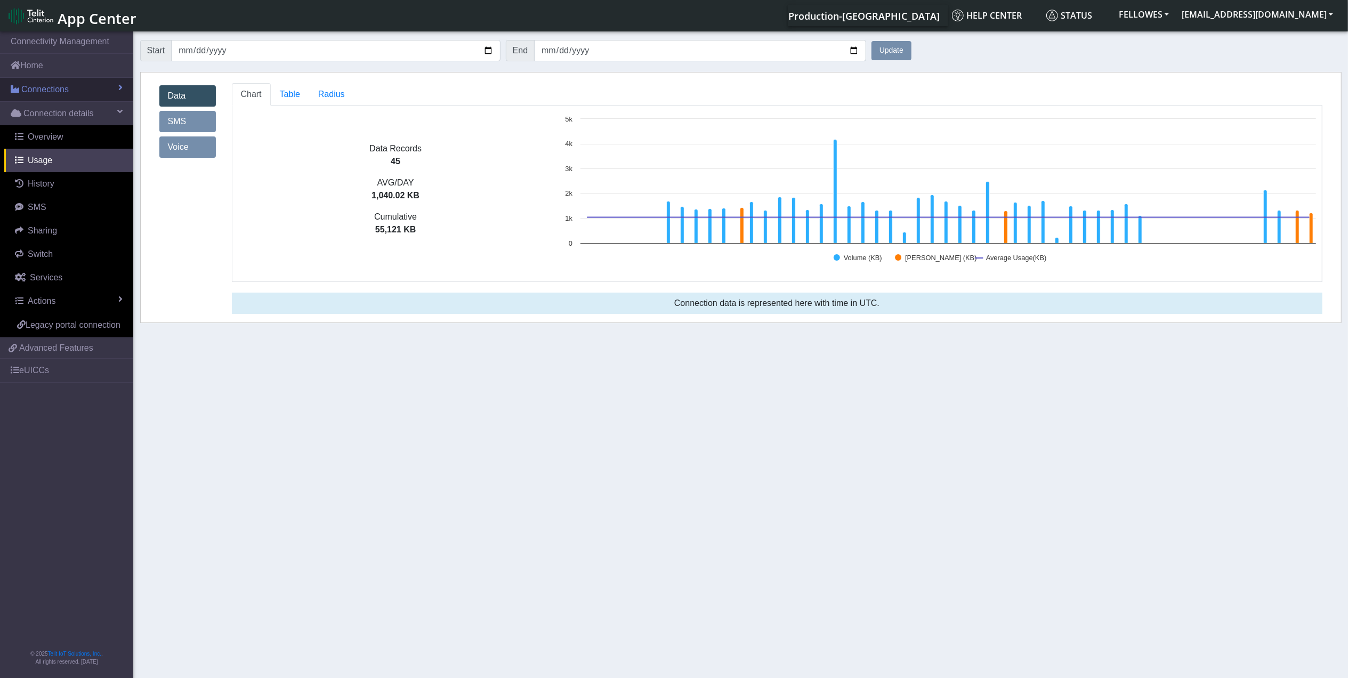
click at [78, 96] on link "Connections" at bounding box center [66, 89] width 133 height 23
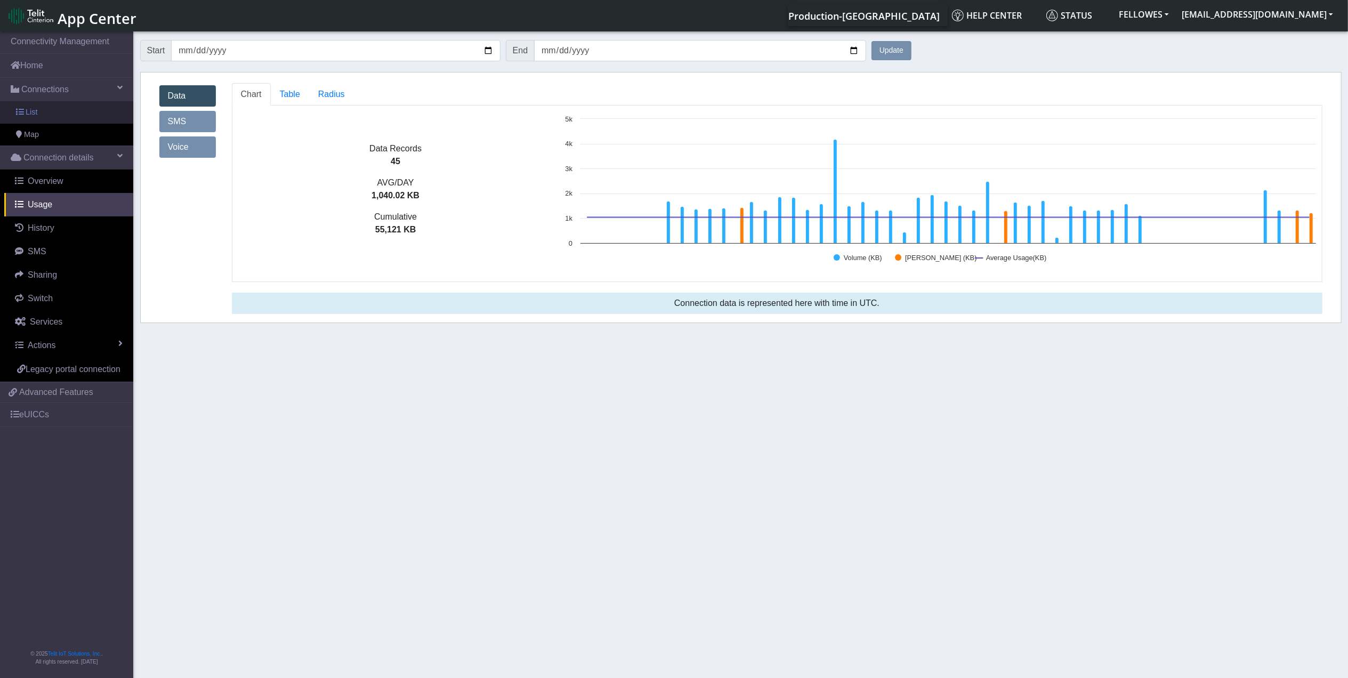
click at [79, 112] on link "List" at bounding box center [66, 112] width 133 height 22
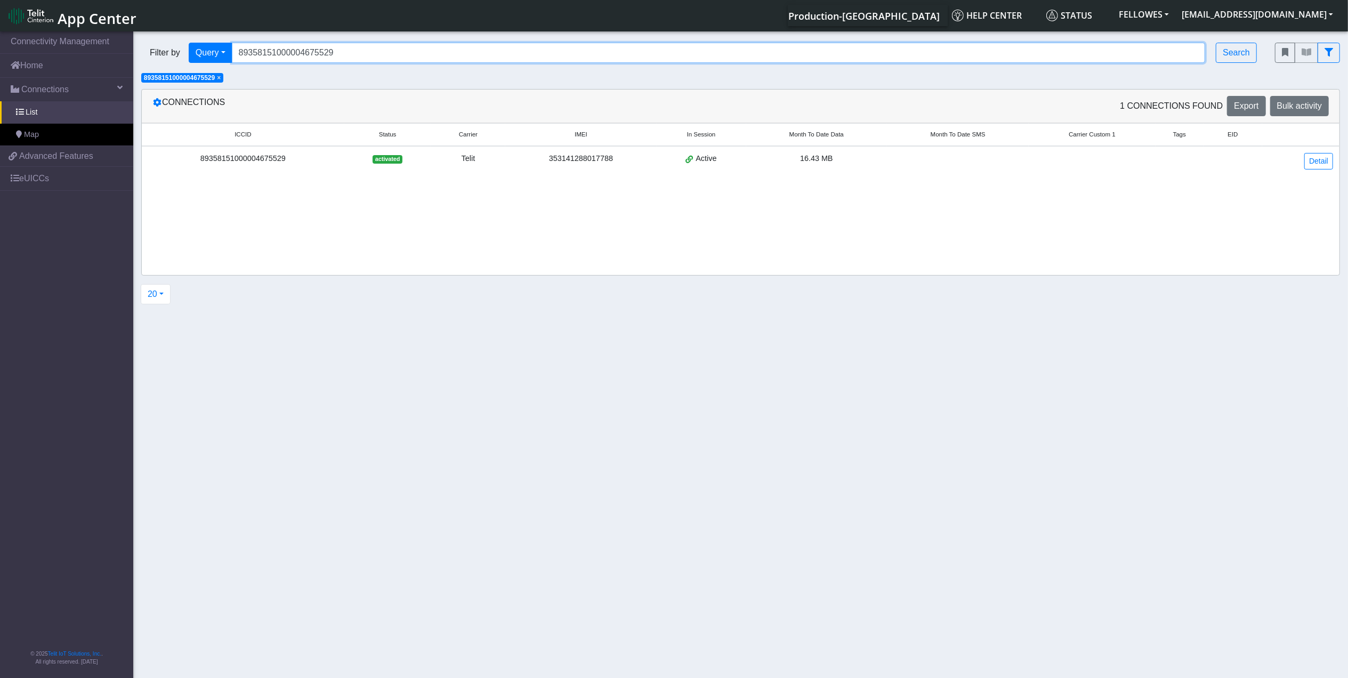
click at [342, 60] on input "89358151000004675529" at bounding box center [719, 53] width 974 height 20
paste input "7764"
click at [215, 79] on span "89358151000004675529" at bounding box center [179, 77] width 71 height 7
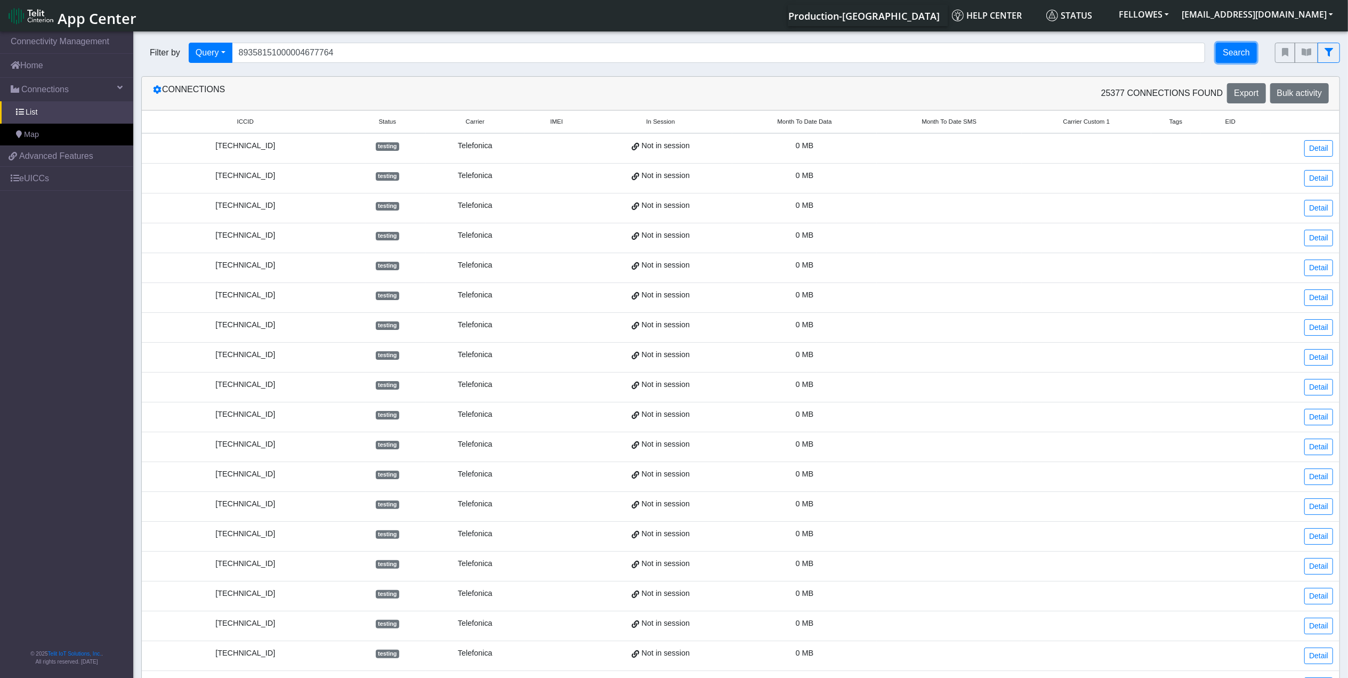
click at [1226, 54] on button "Search" at bounding box center [1236, 53] width 41 height 20
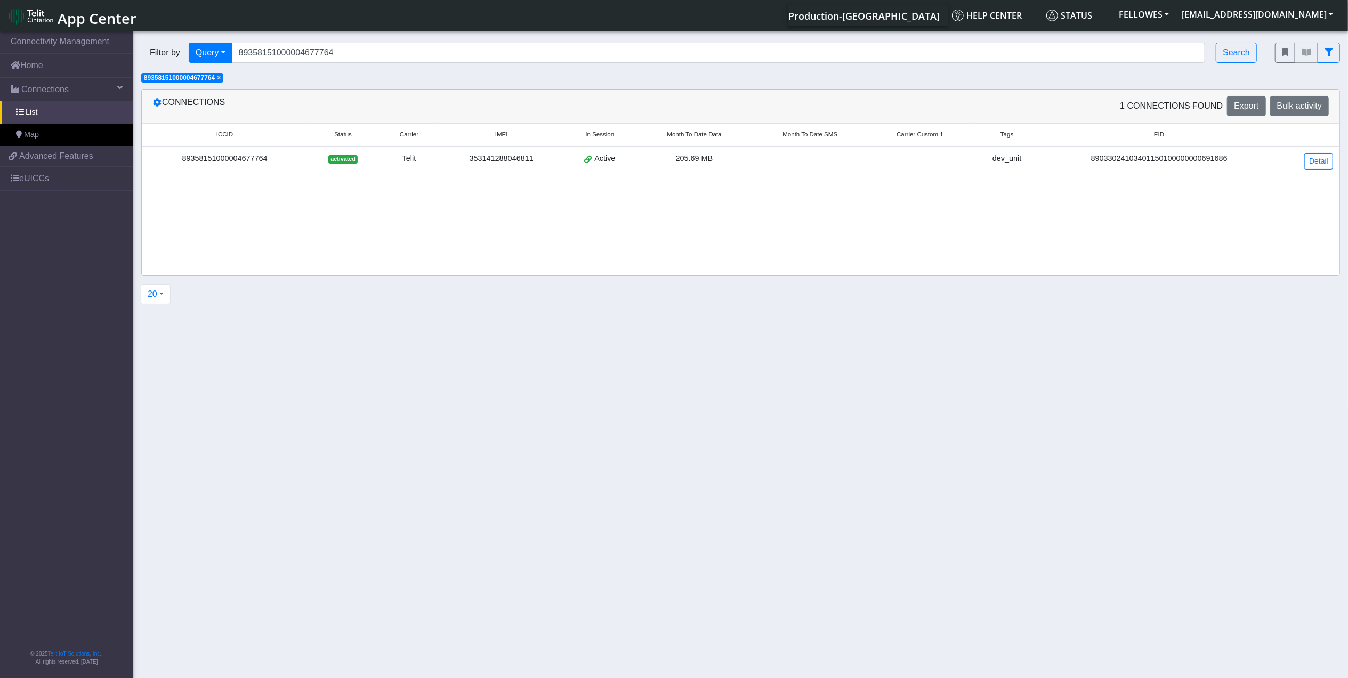
click at [1333, 158] on td "Detail" at bounding box center [1307, 161] width 63 height 30
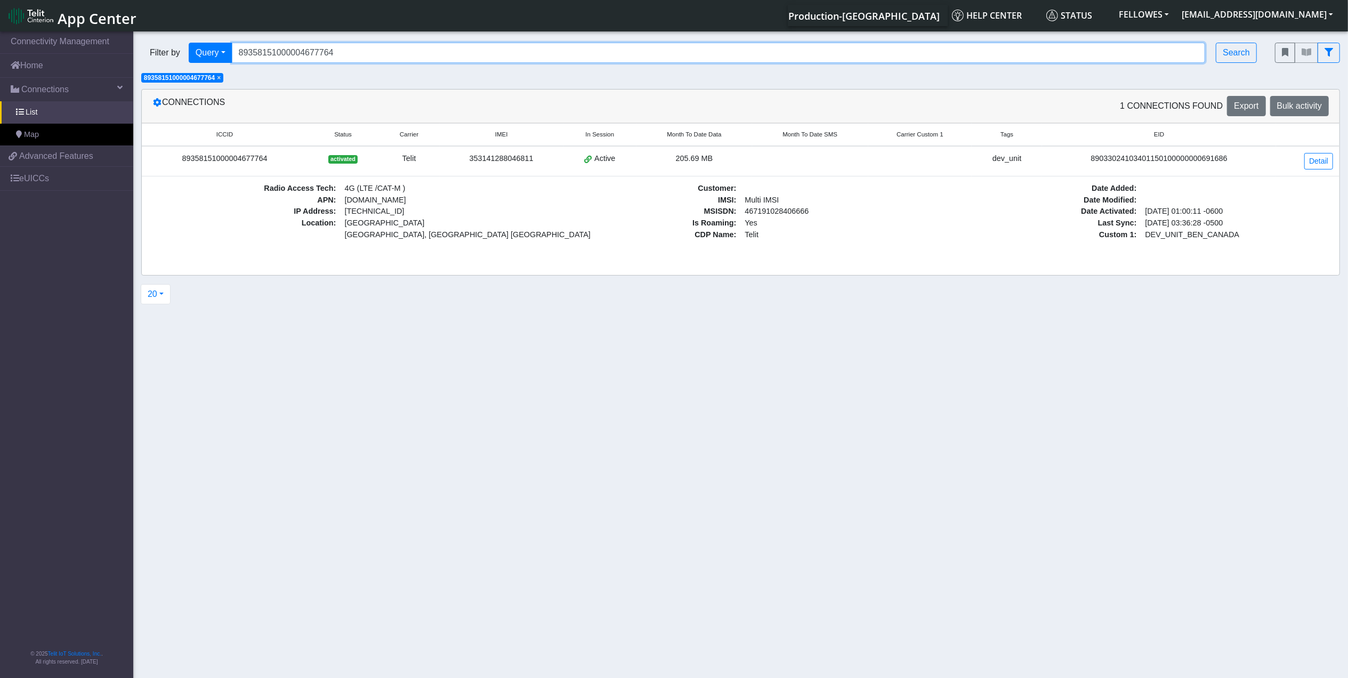
click at [366, 56] on input "89358151000004677764" at bounding box center [719, 53] width 974 height 20
paste input "11625491"
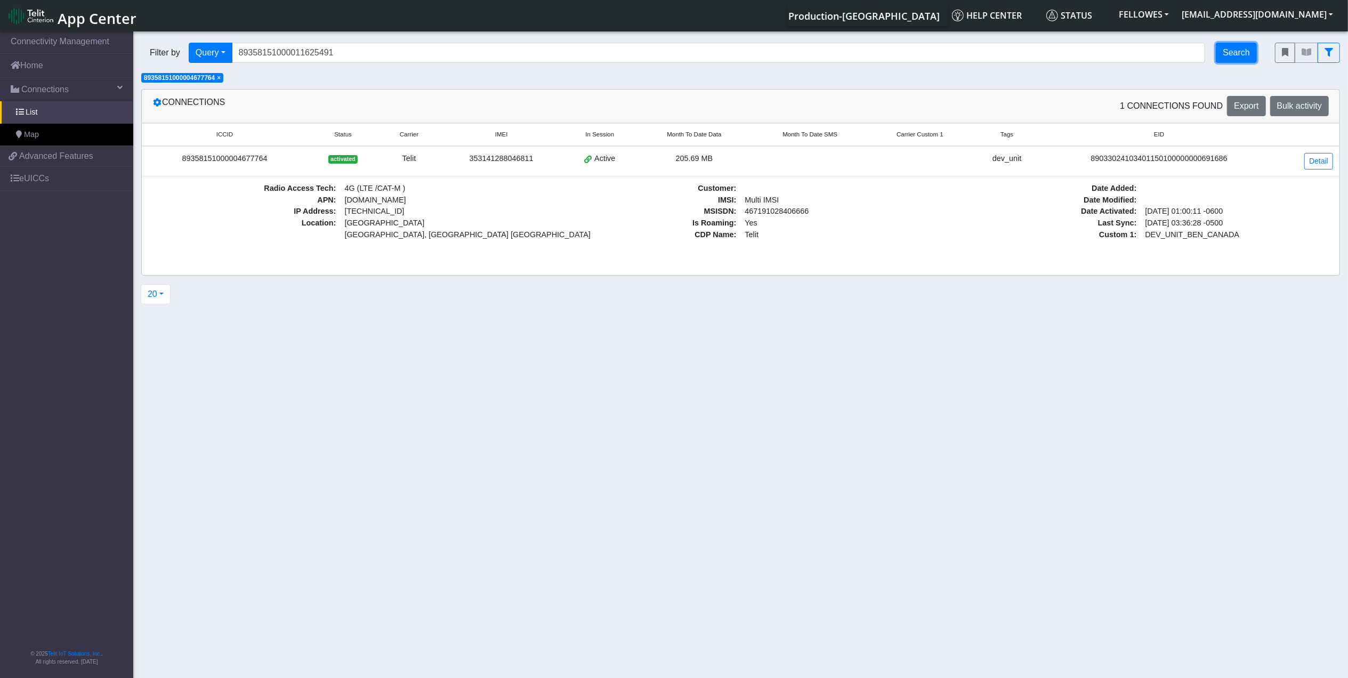
click at [1230, 52] on button "Search" at bounding box center [1236, 53] width 41 height 20
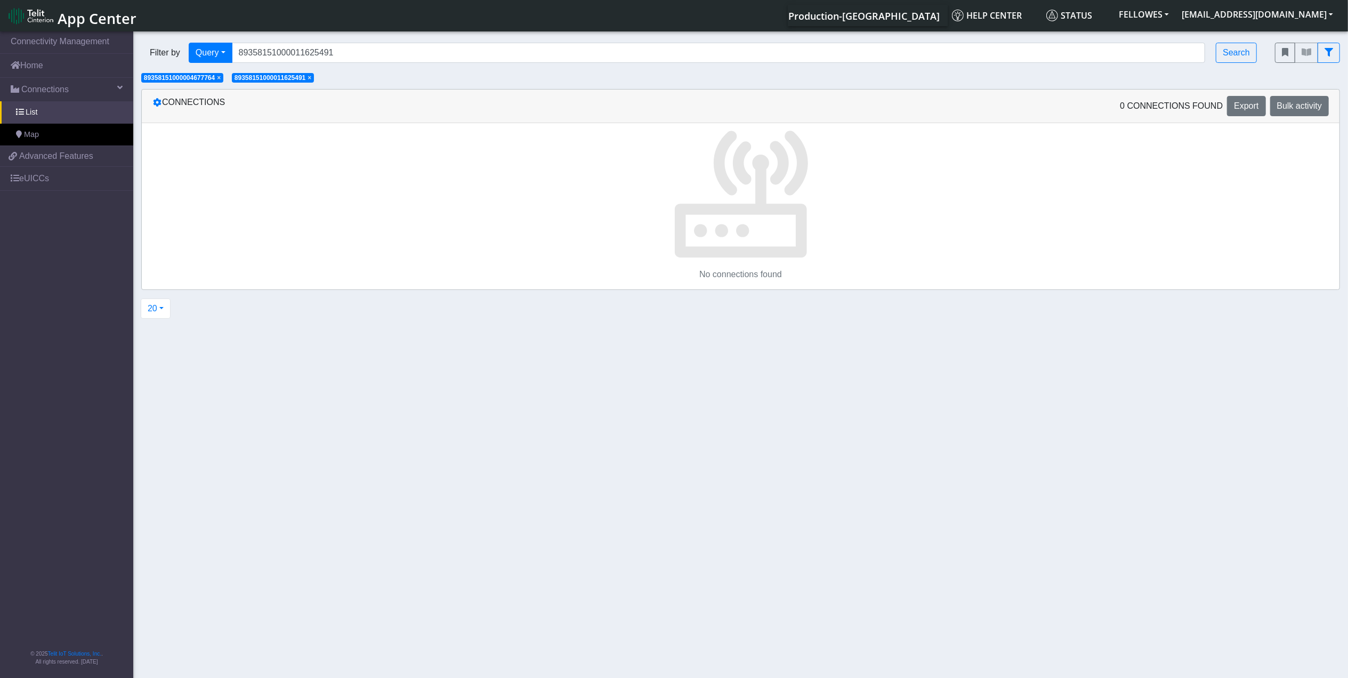
click at [221, 78] on span "×" at bounding box center [219, 77] width 4 height 7
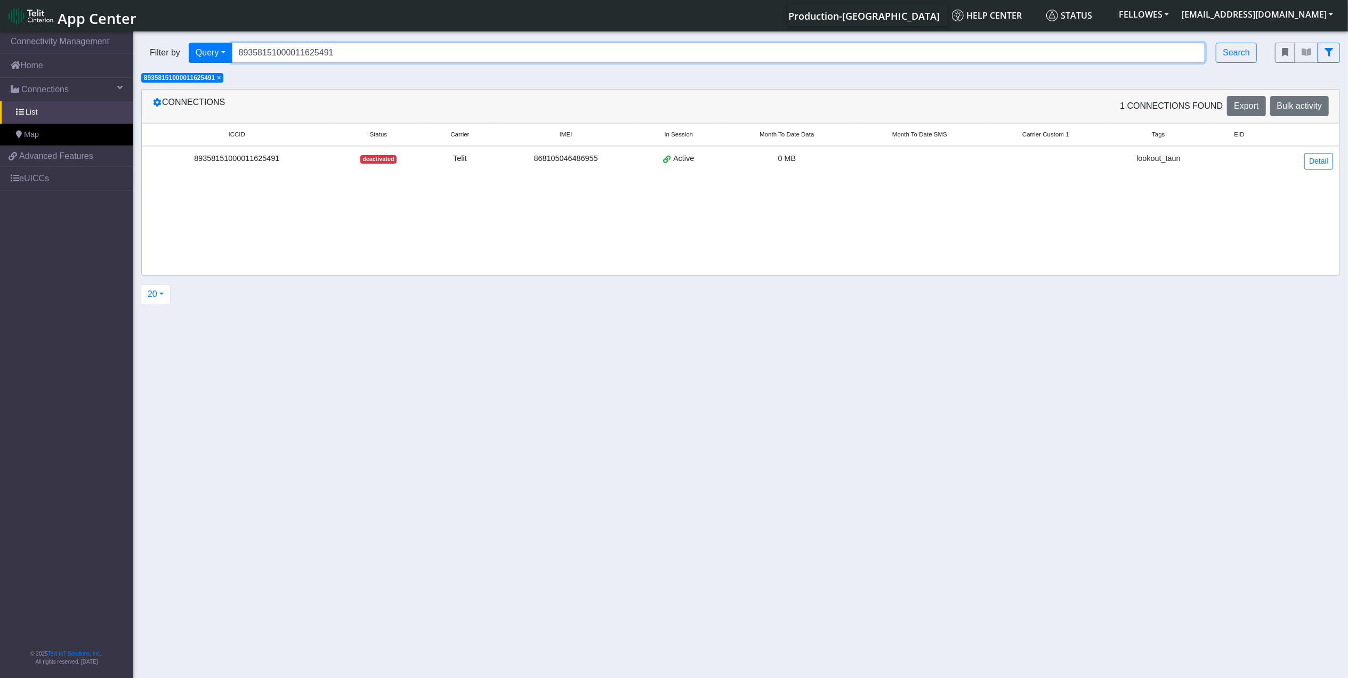
click at [436, 51] on input "89358151000011625491" at bounding box center [719, 53] width 974 height 20
paste input "04675529"
type input "89358151000004675529"
click at [221, 78] on span "×" at bounding box center [219, 77] width 4 height 7
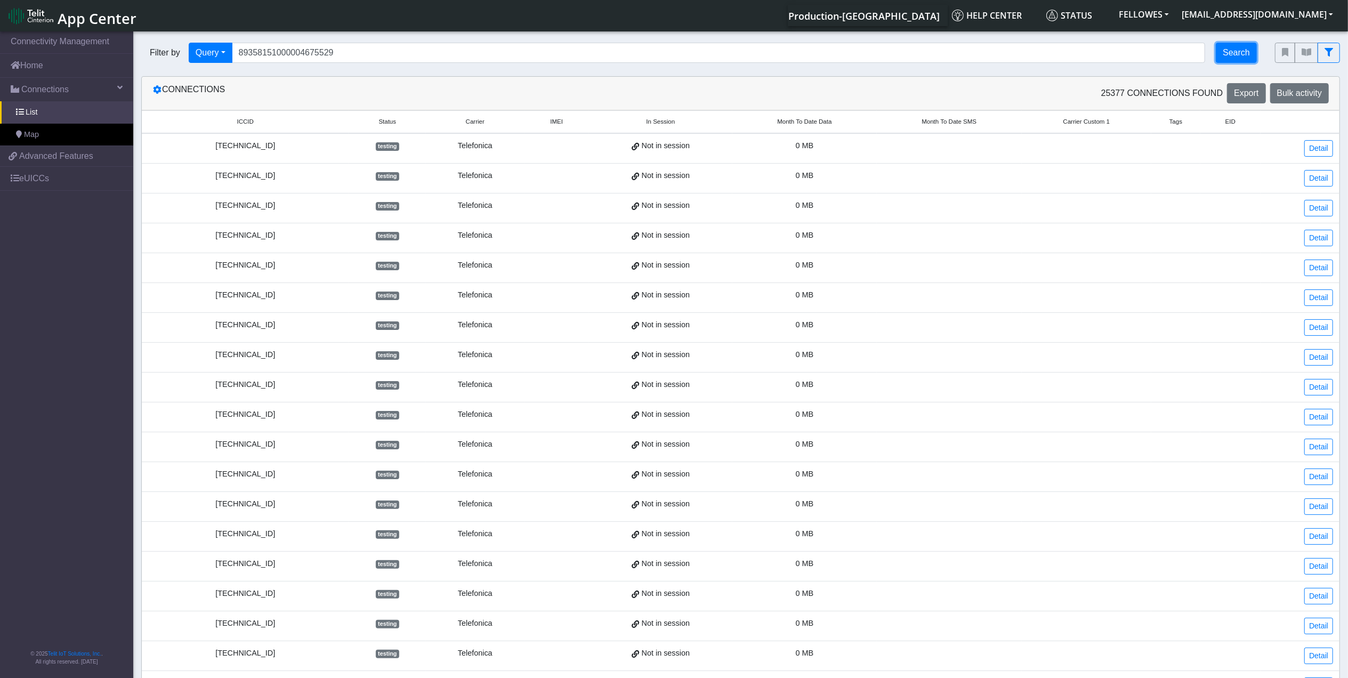
click at [1235, 58] on button "Search" at bounding box center [1236, 53] width 41 height 20
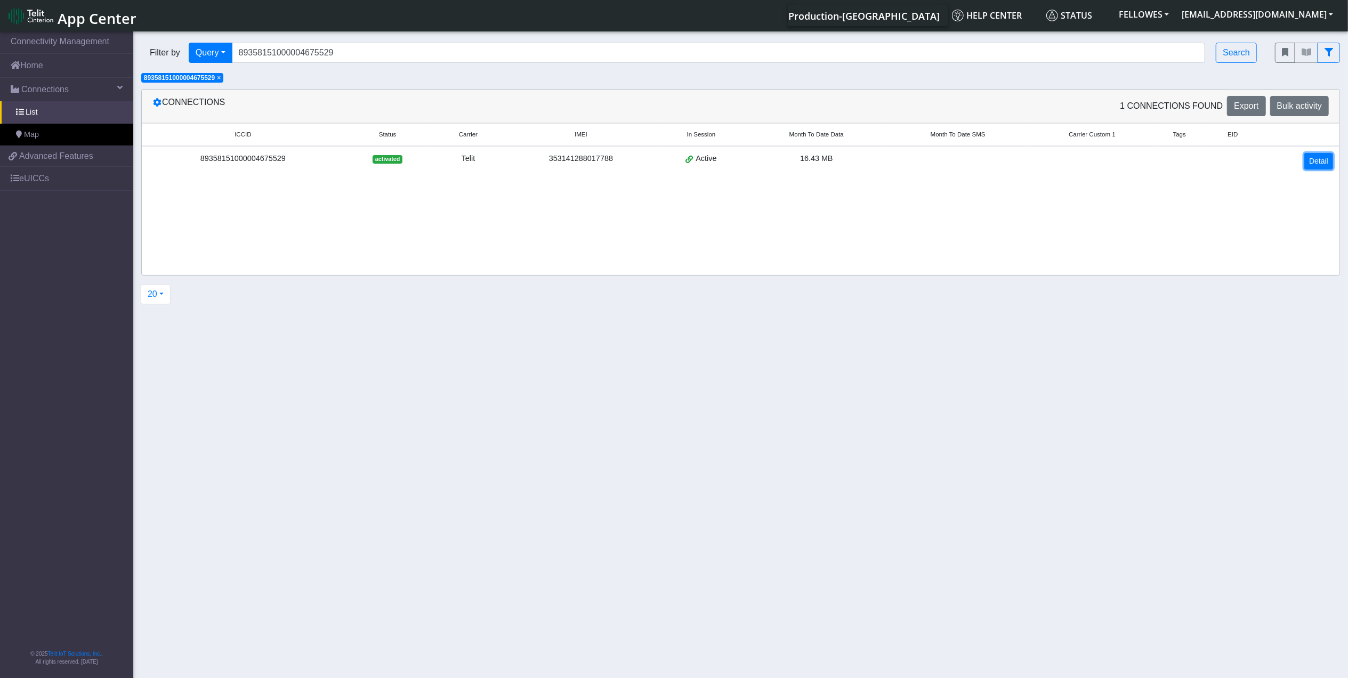
click at [1315, 158] on link "Detail" at bounding box center [1318, 161] width 29 height 17
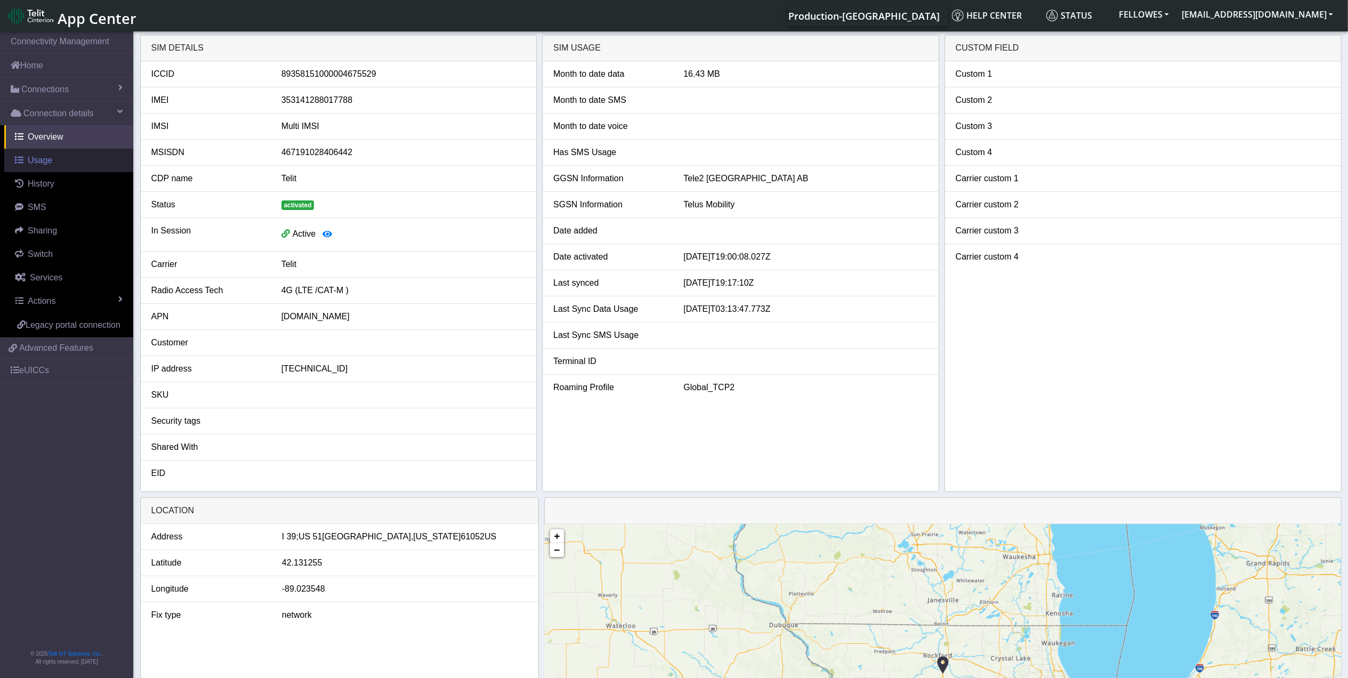
click at [52, 163] on link "Usage" at bounding box center [68, 160] width 129 height 23
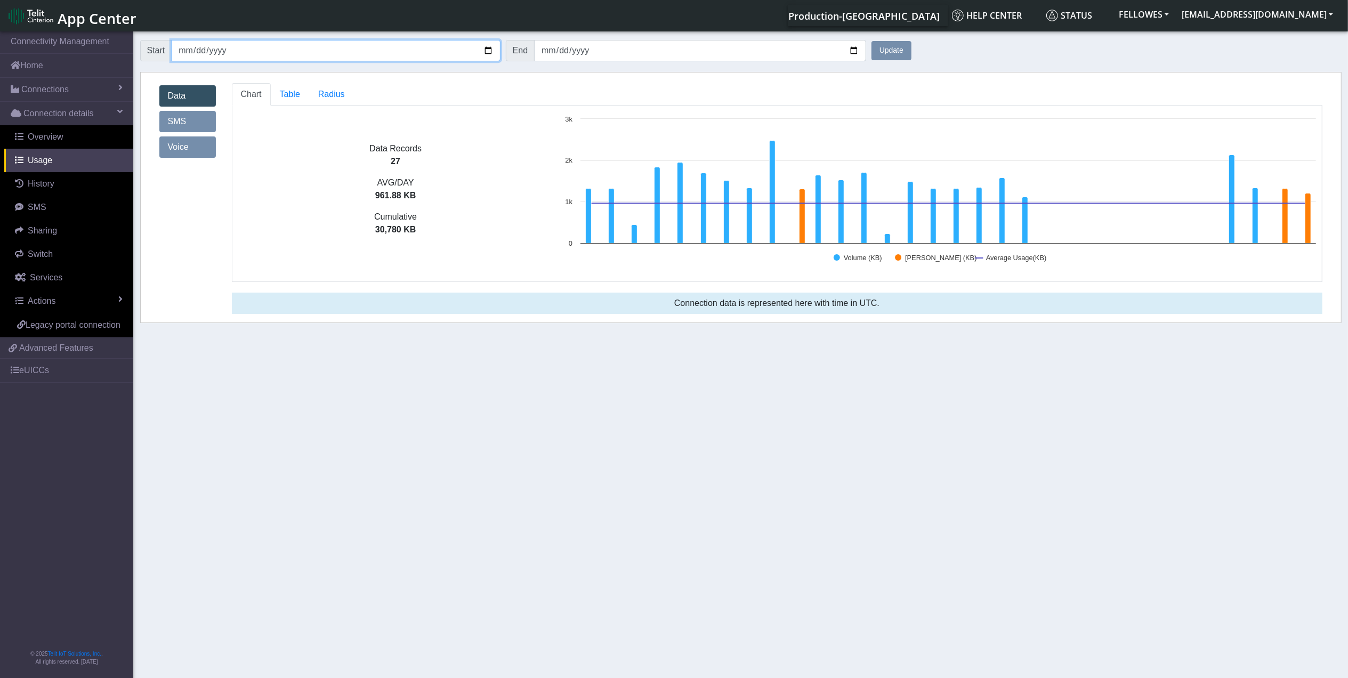
click at [199, 50] on input "[DATE]" at bounding box center [335, 50] width 329 height 21
type input "[DATE]"
click at [550, 50] on input "[DATE]" at bounding box center [700, 50] width 332 height 21
type input "[DATE]"
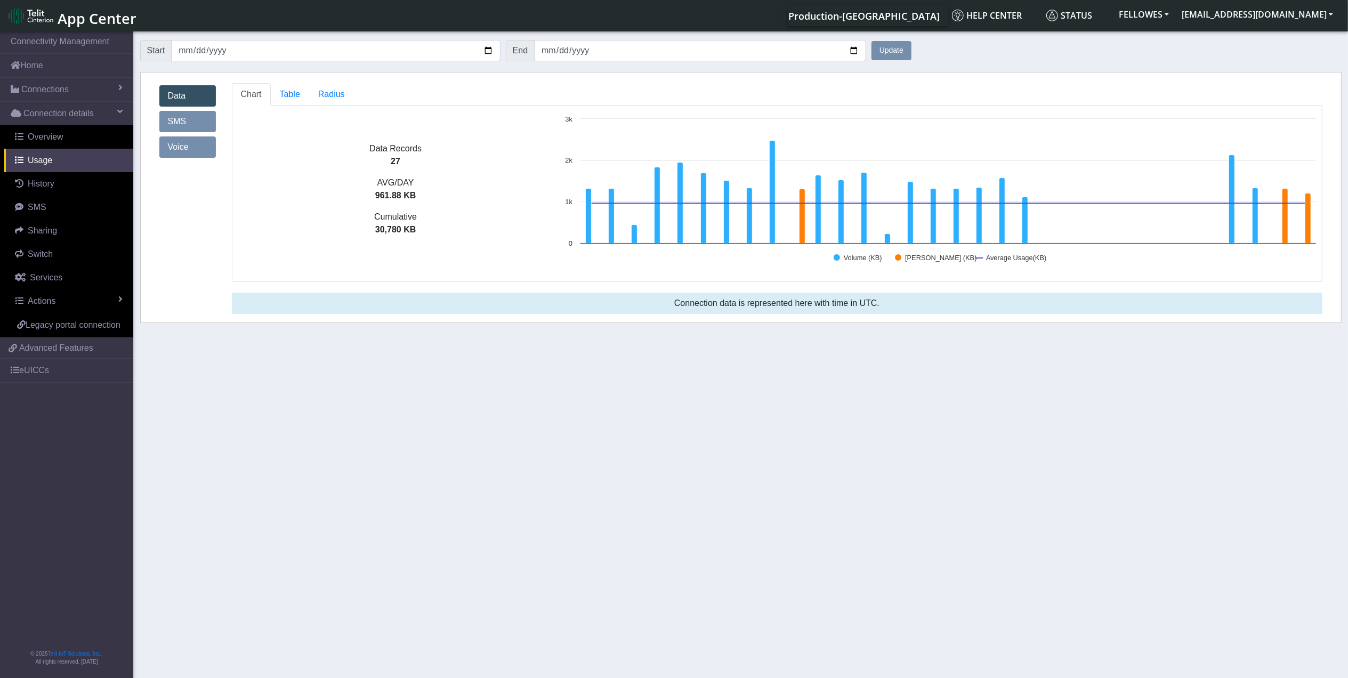
click at [910, 45] on button "Update" at bounding box center [891, 50] width 40 height 19
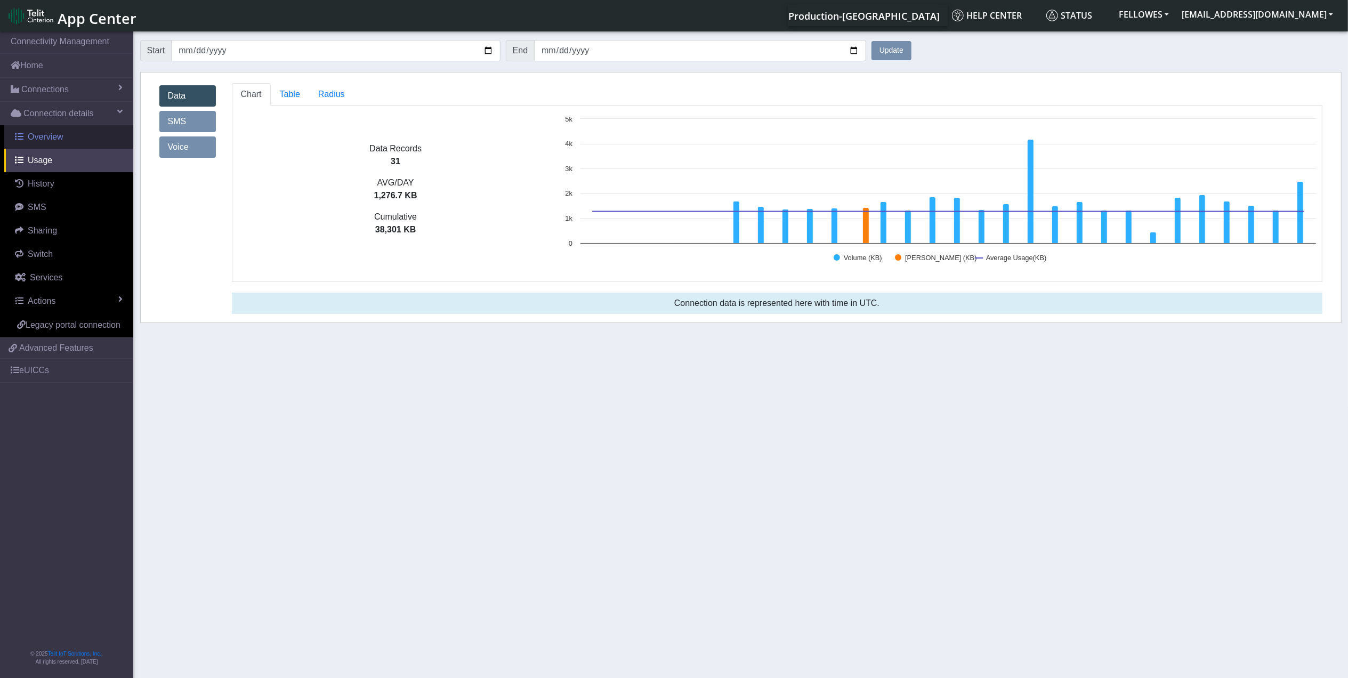
click at [65, 139] on link "Overview" at bounding box center [68, 136] width 129 height 23
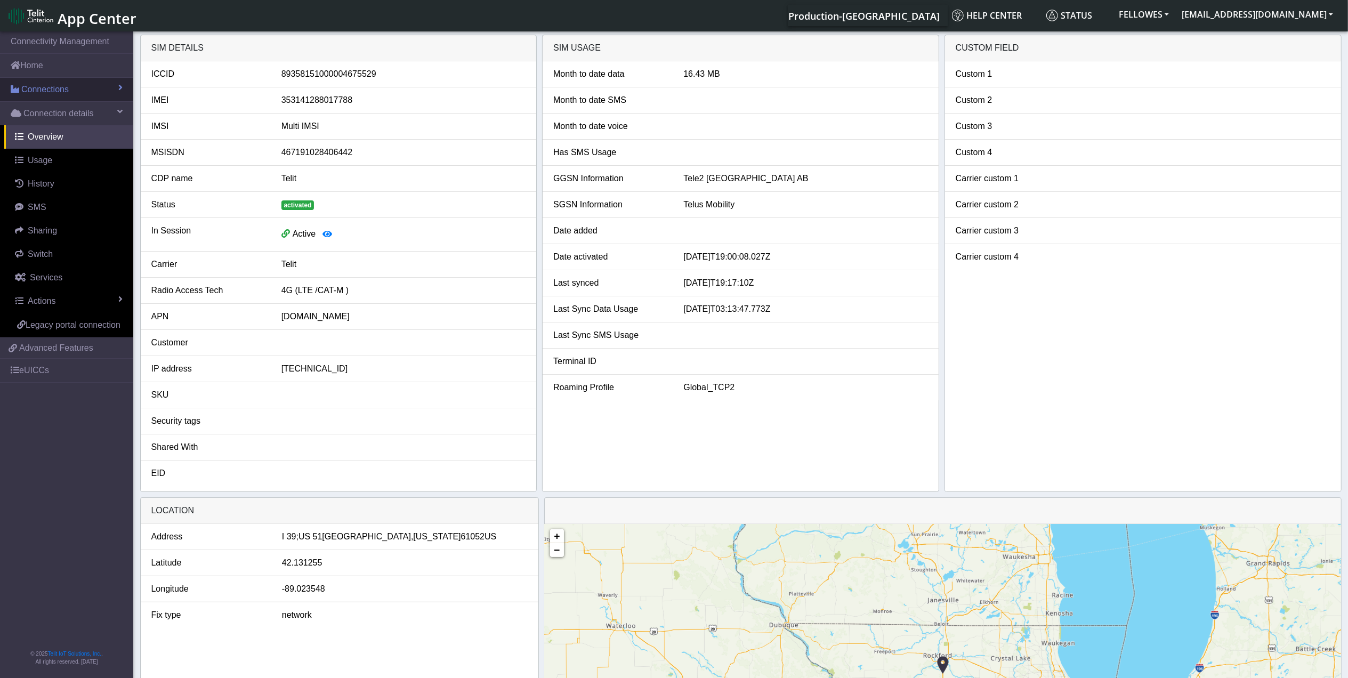
click at [92, 80] on link "Connections" at bounding box center [66, 89] width 133 height 23
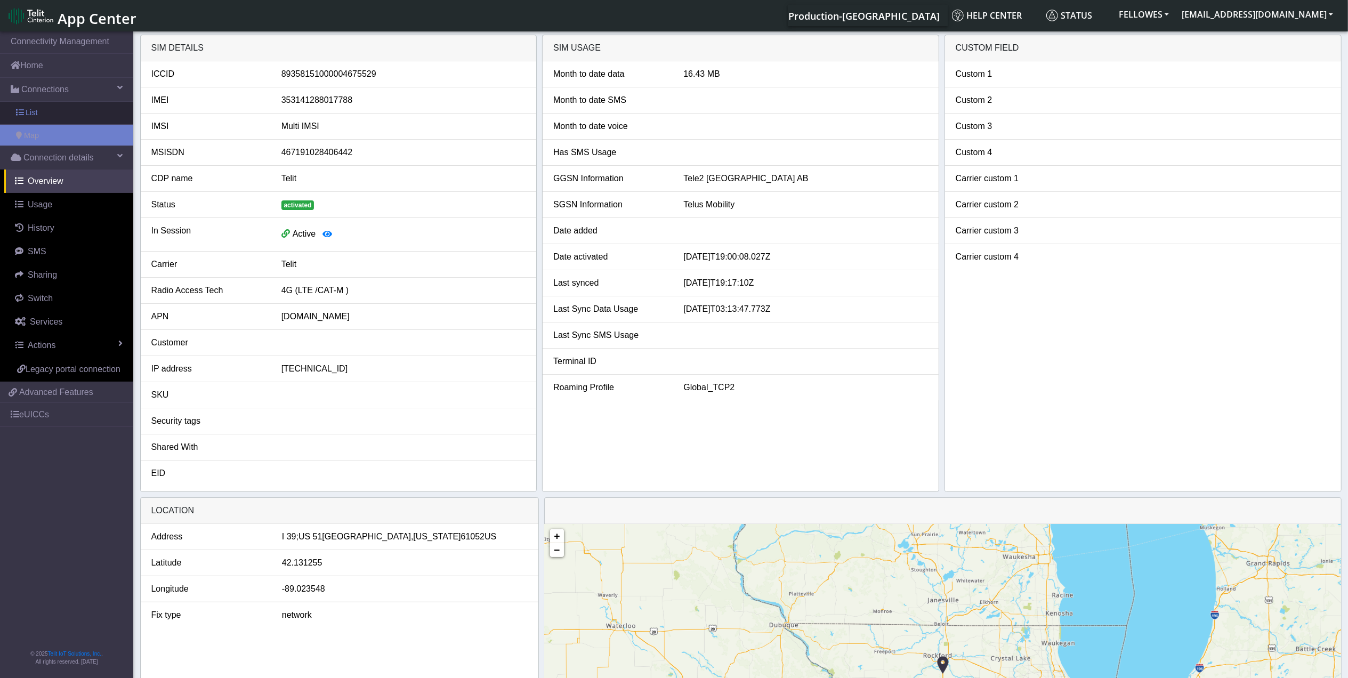
click at [96, 113] on link "List" at bounding box center [66, 113] width 133 height 22
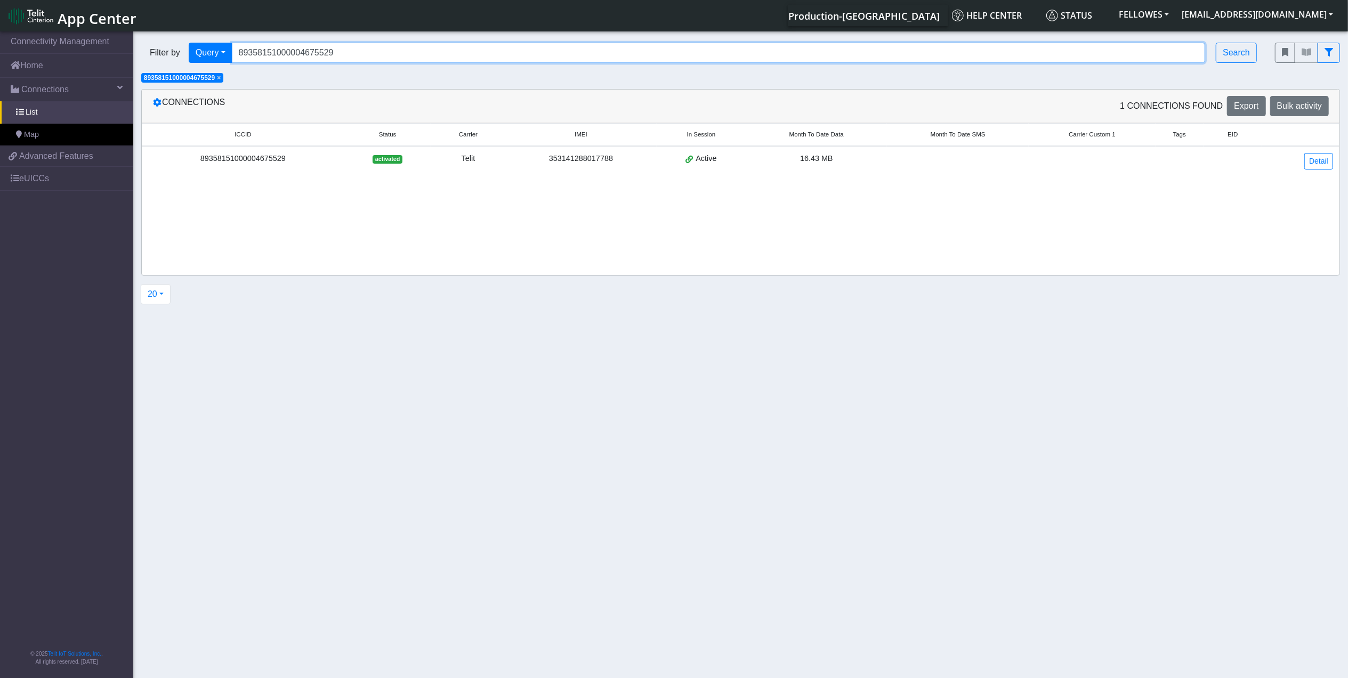
click at [367, 58] on input "89358151000004675529" at bounding box center [719, 53] width 974 height 20
paste input "011703274014178620"
type input "89011703274014178620"
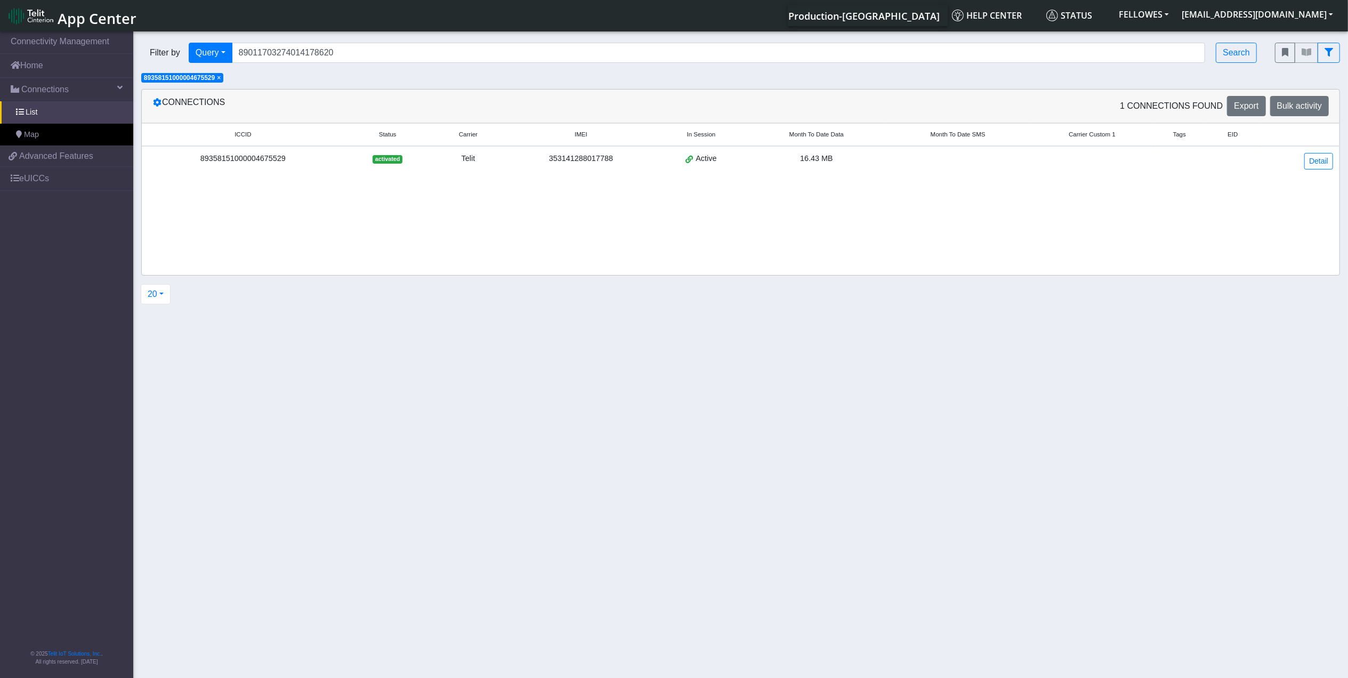
click at [220, 76] on span "×" at bounding box center [219, 77] width 4 height 7
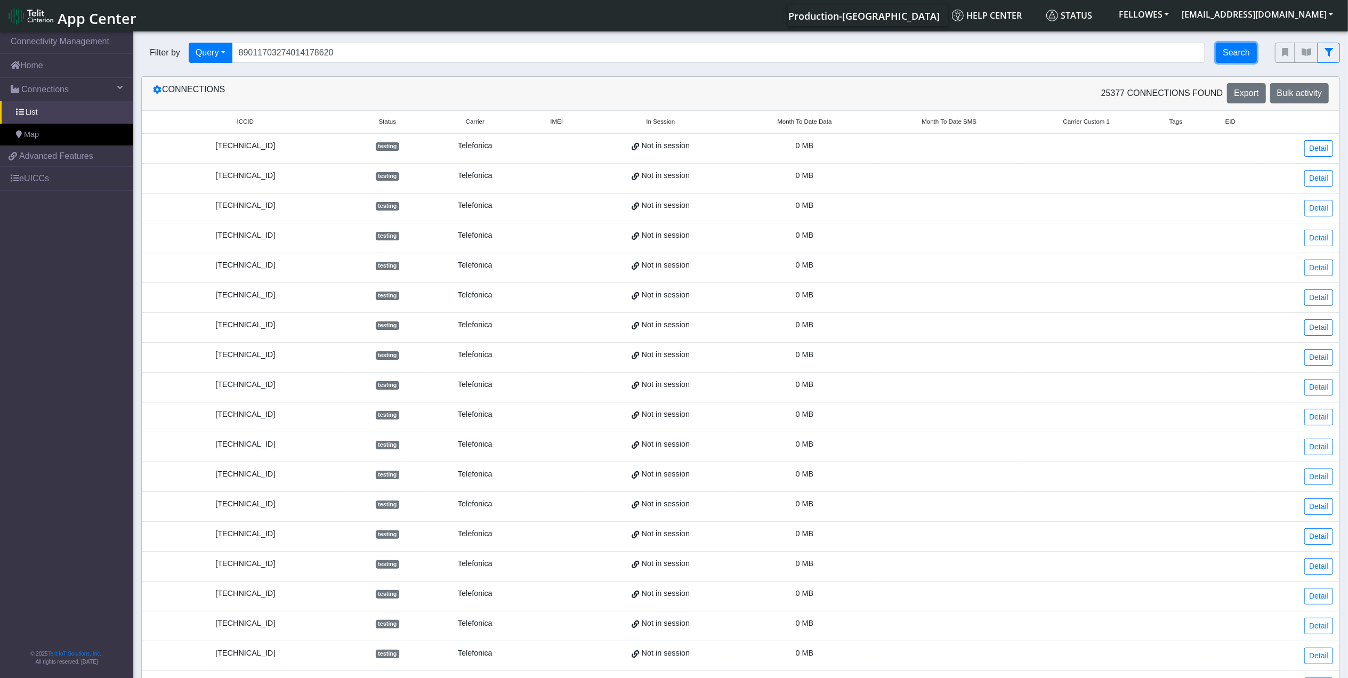
click at [1233, 54] on button "Search" at bounding box center [1236, 53] width 41 height 20
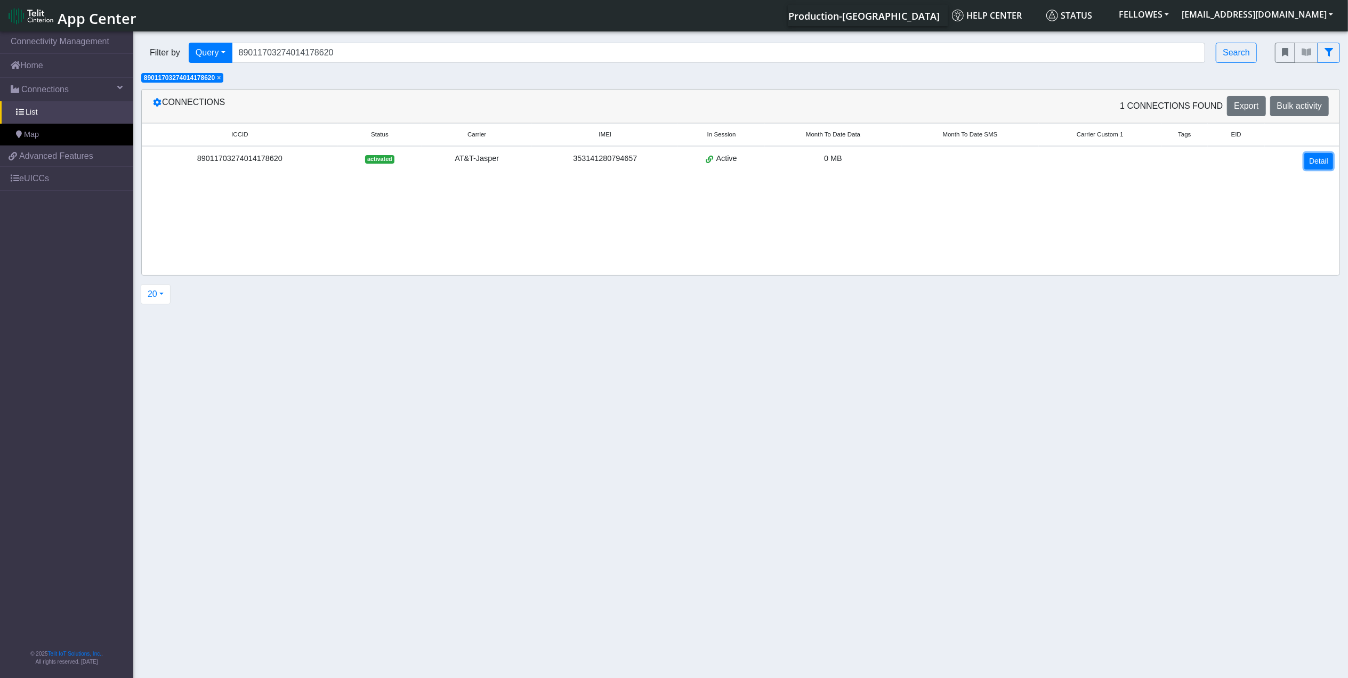
click at [1305, 157] on link "Detail" at bounding box center [1318, 161] width 29 height 17
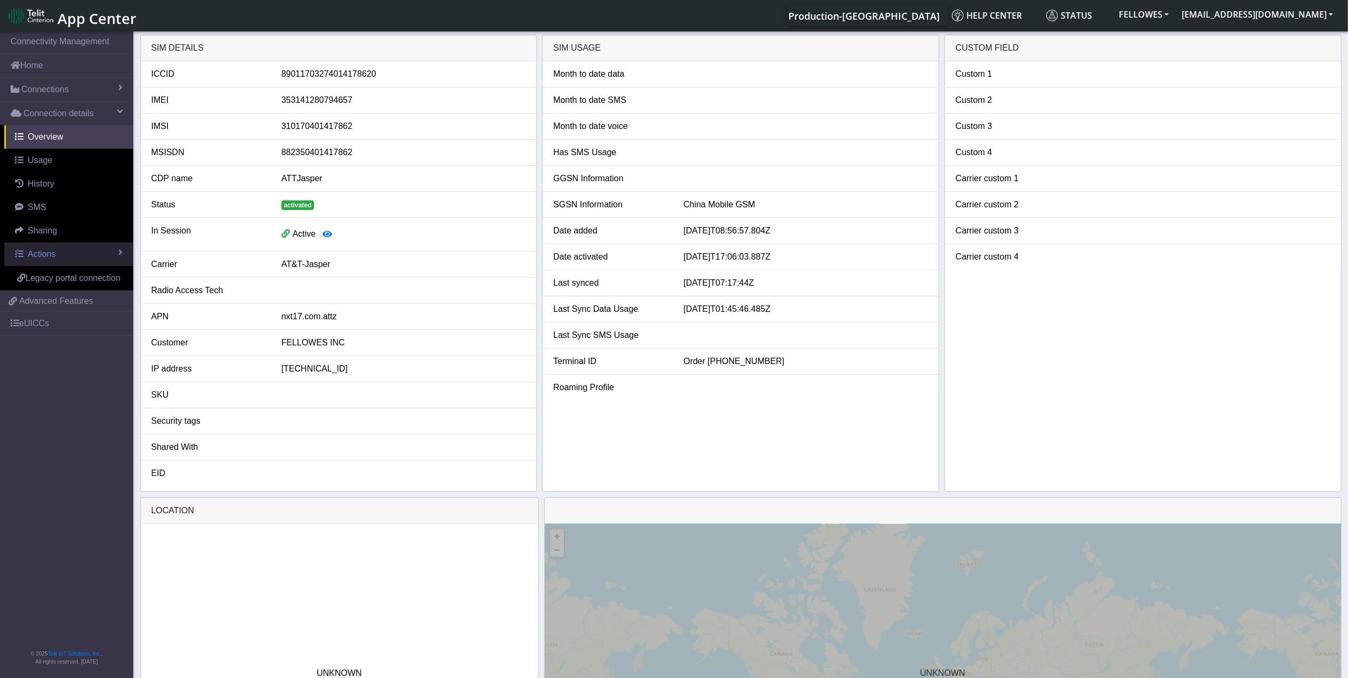
click at [60, 252] on link "Actions" at bounding box center [68, 253] width 129 height 23
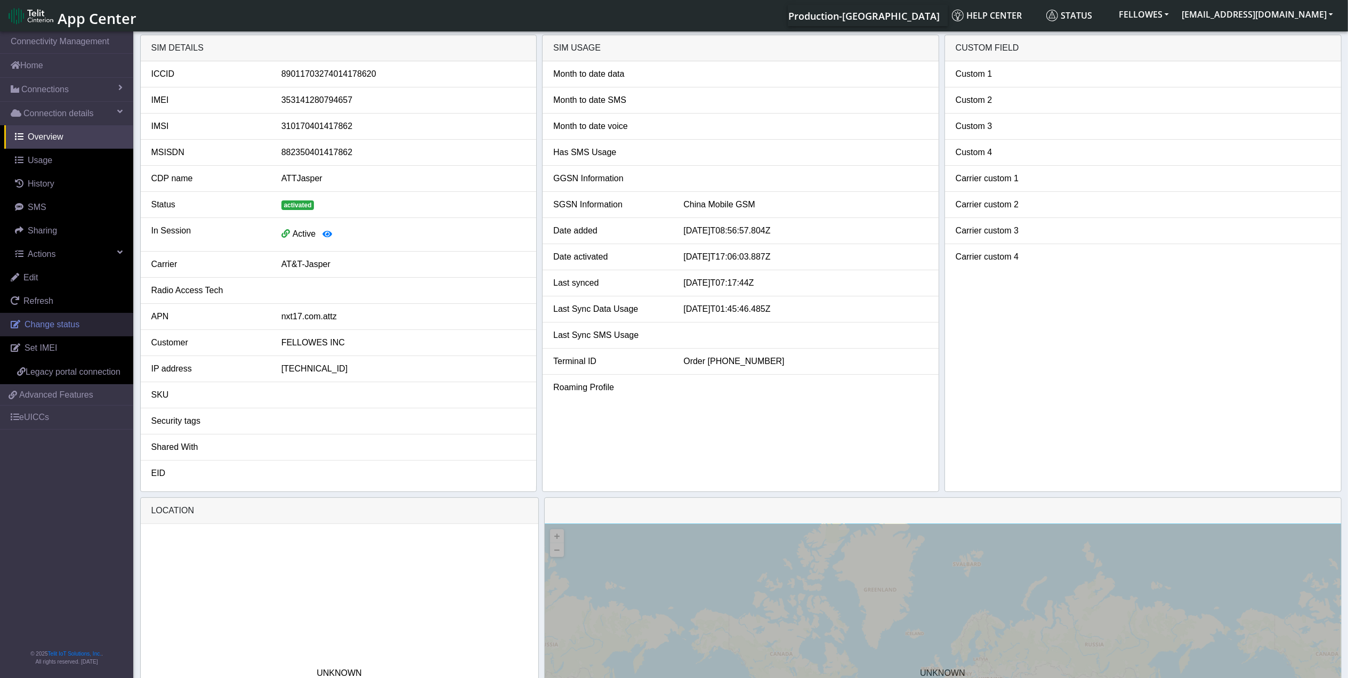
click at [61, 323] on span "Change status" at bounding box center [52, 324] width 55 height 9
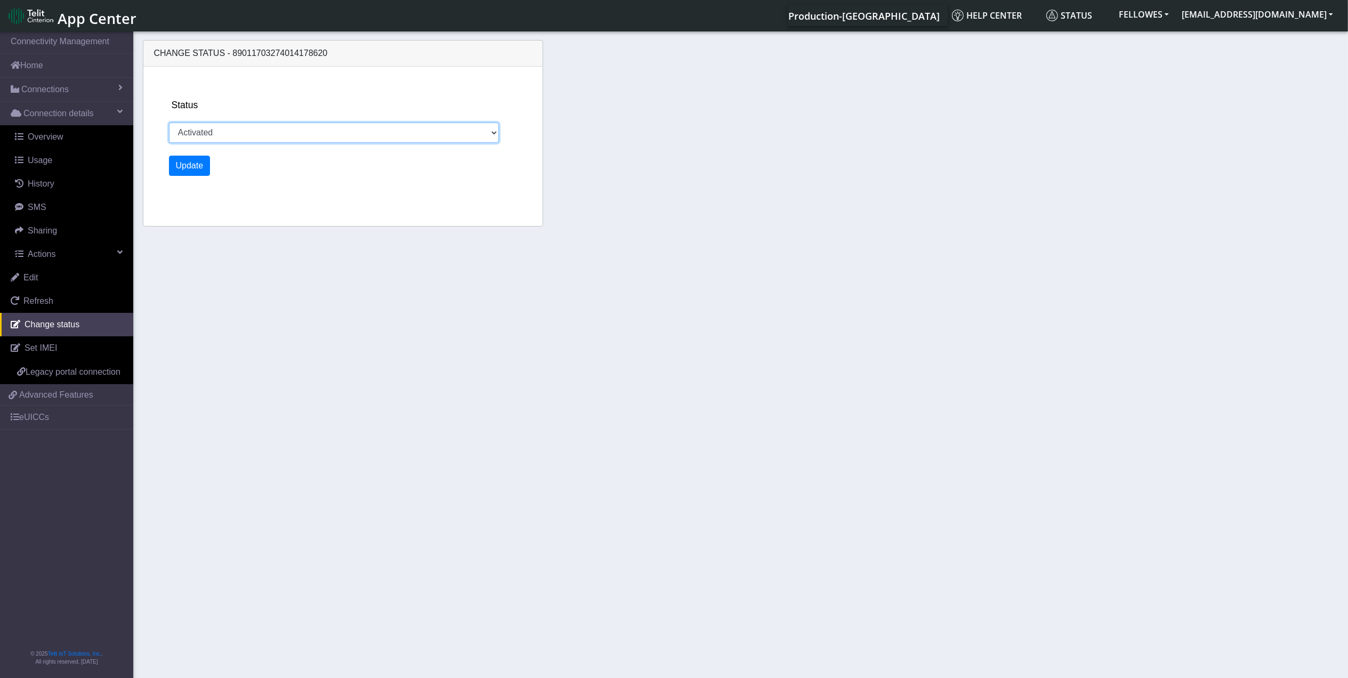
click at [231, 136] on select "Activated Ready Deactivated Inventory Retired" at bounding box center [334, 133] width 330 height 20
select select "deactivated"
click at [169, 123] on select "Activated Ready Deactivated Inventory Retired" at bounding box center [334, 133] width 330 height 20
click at [177, 169] on button "Update" at bounding box center [190, 166] width 42 height 20
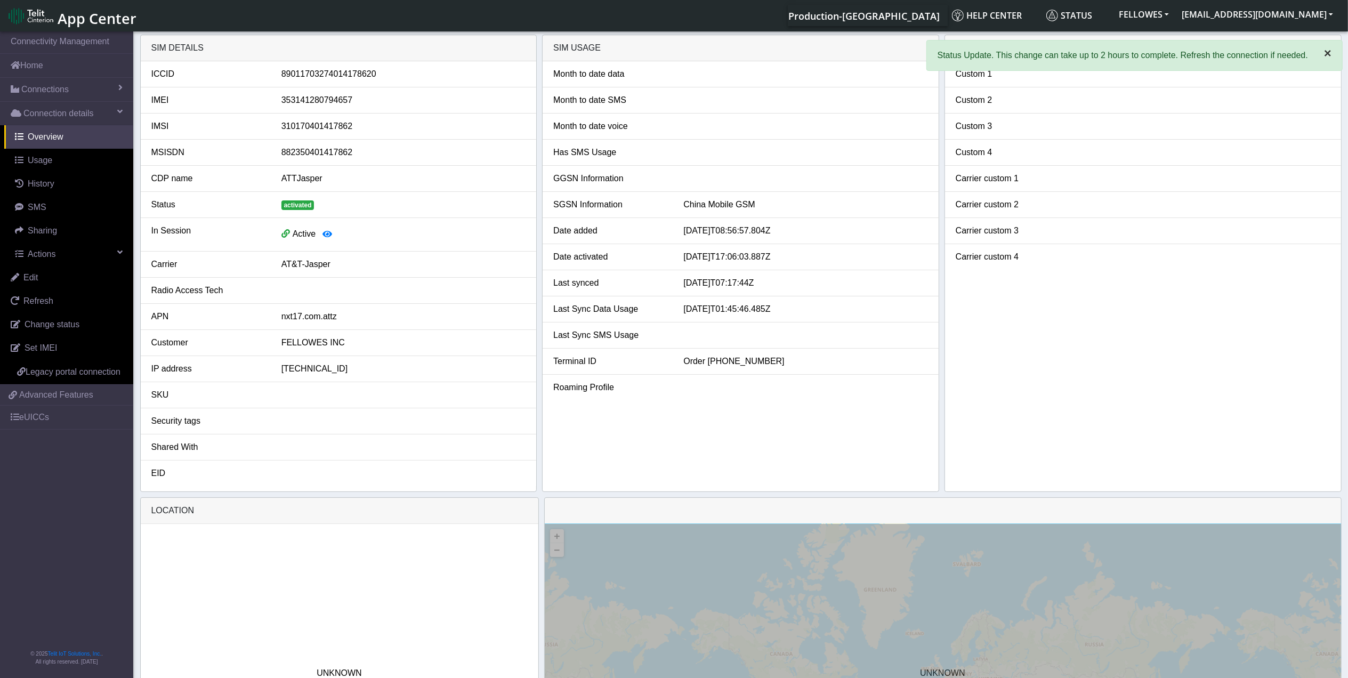
click at [1327, 58] on span "×" at bounding box center [1327, 53] width 7 height 14
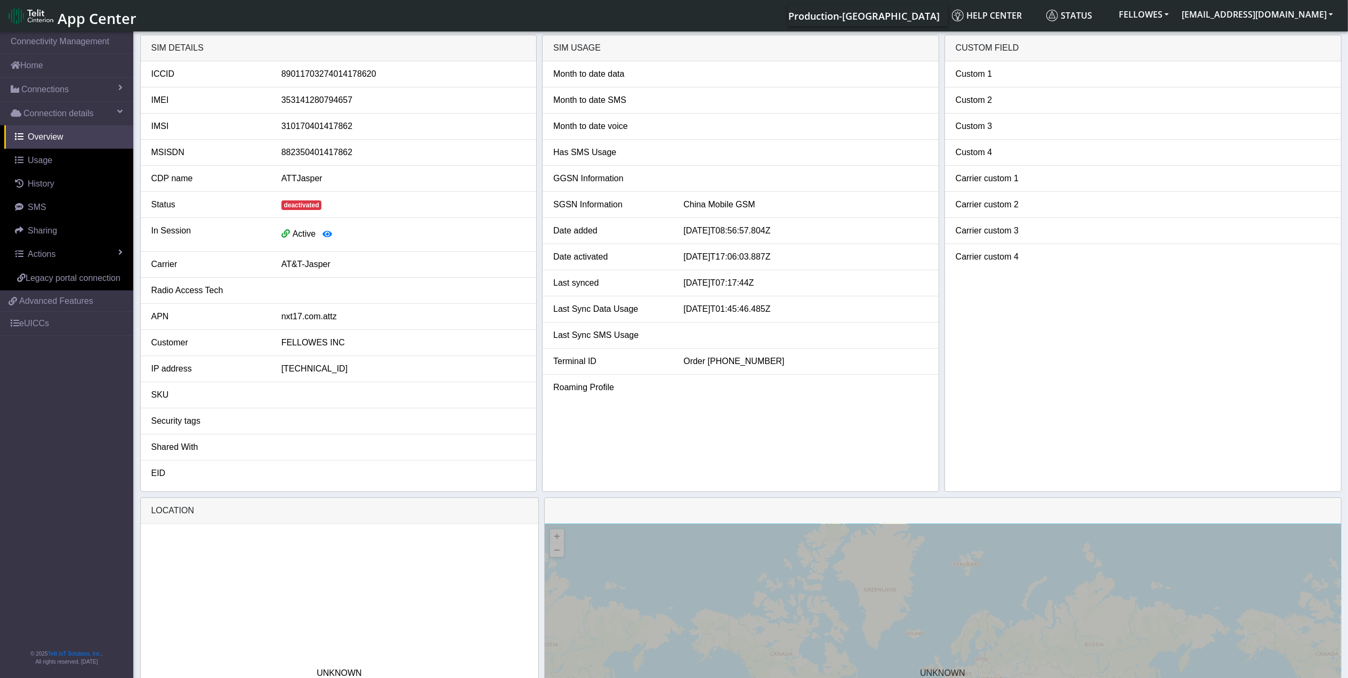
click at [356, 114] on li "IMSI [TECHNICAL_ID]" at bounding box center [339, 127] width 396 height 26
click at [90, 92] on link "Connections" at bounding box center [66, 89] width 133 height 23
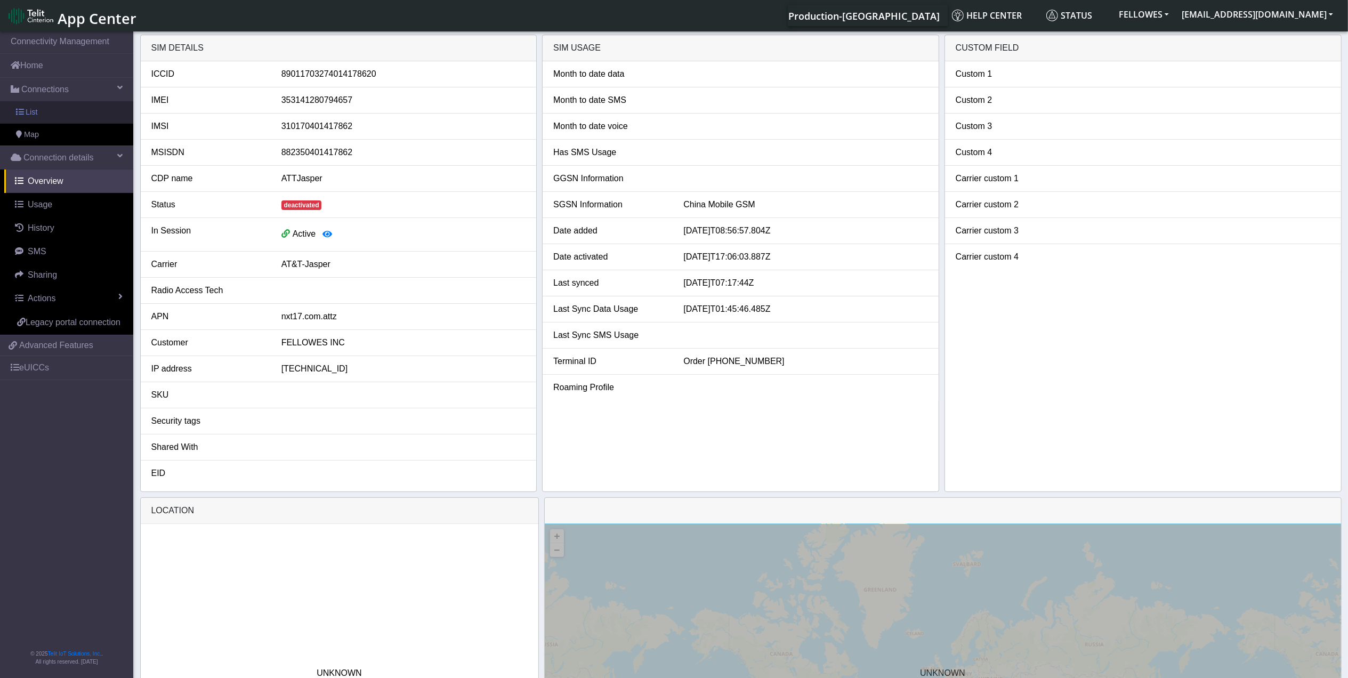
click at [88, 109] on link "List" at bounding box center [66, 112] width 133 height 22
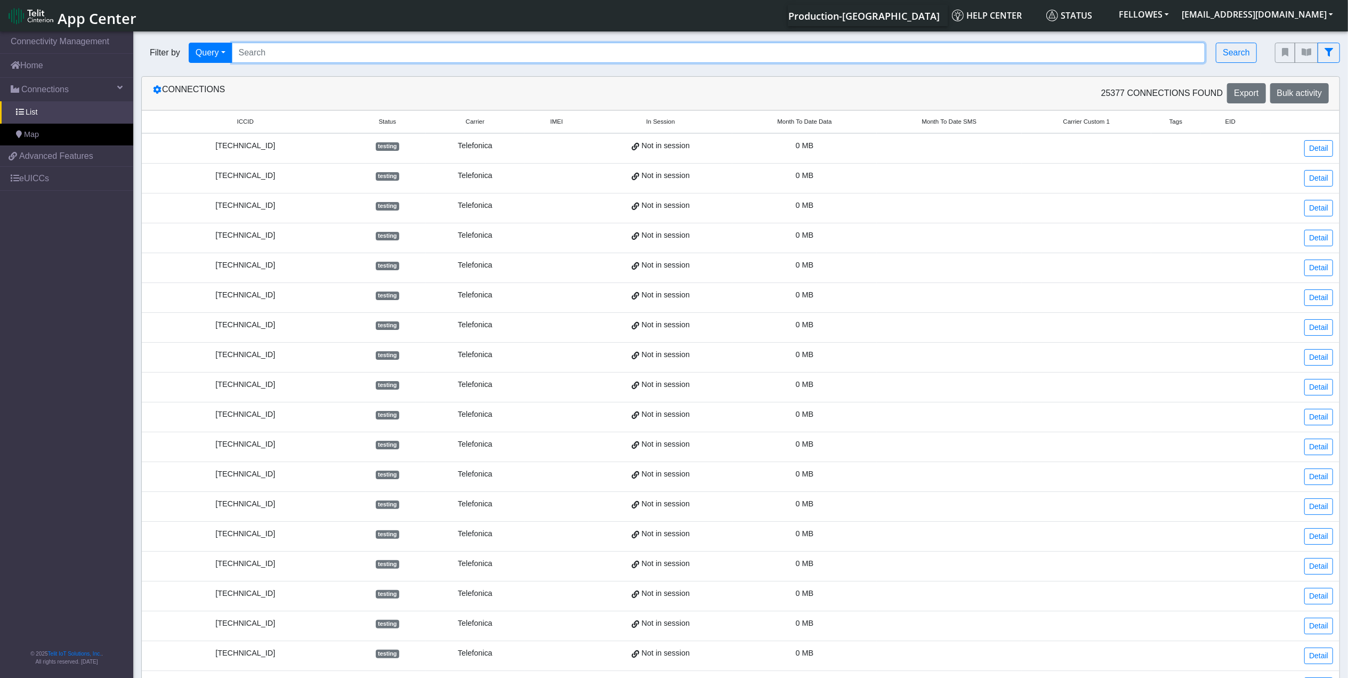
click at [304, 50] on input "Search..." at bounding box center [719, 53] width 974 height 20
paste input "89358151000004675529"
type input "89358151000004675529"
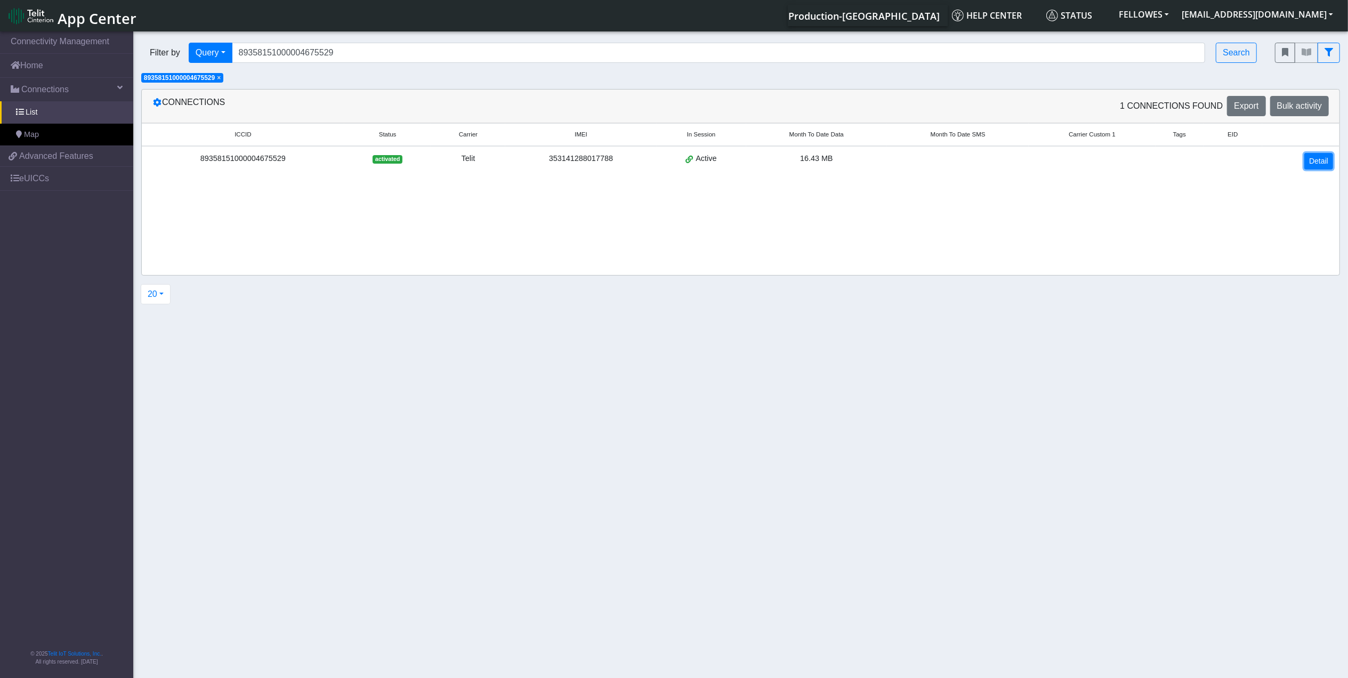
click at [1322, 160] on link "Detail" at bounding box center [1318, 161] width 29 height 17
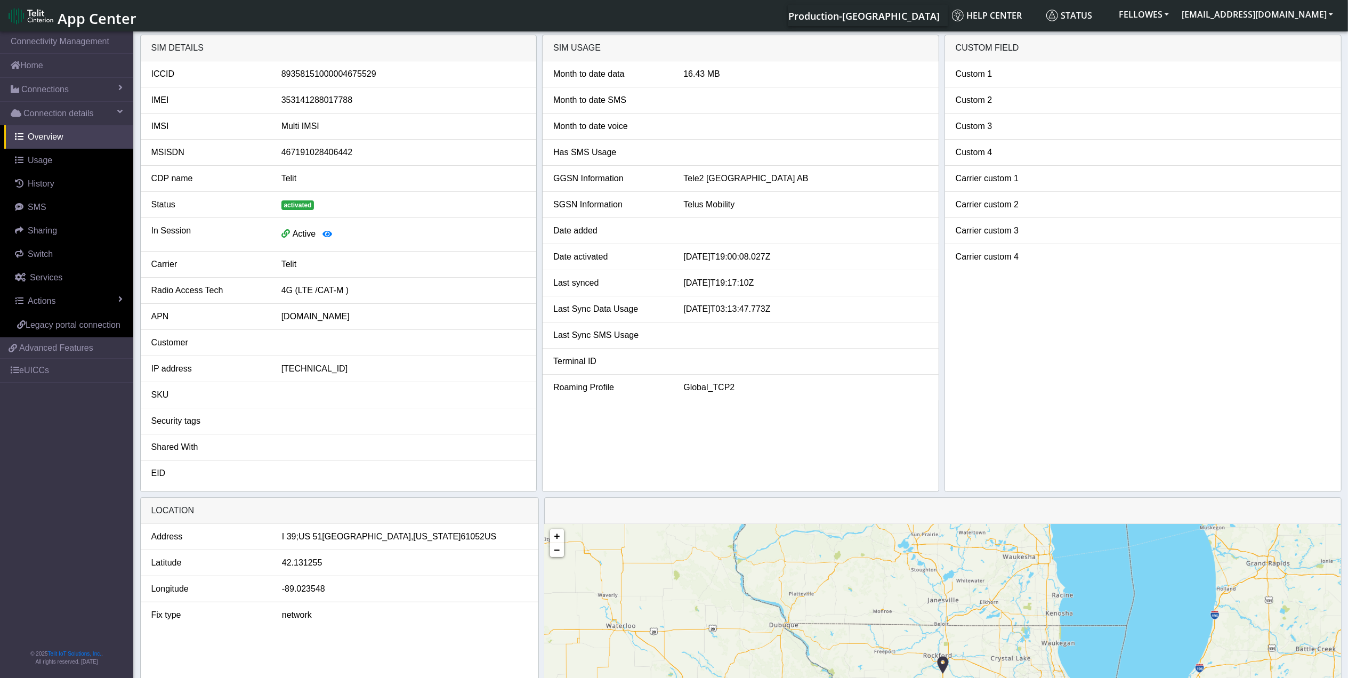
click at [345, 102] on div "353141288017788" at bounding box center [403, 100] width 260 height 13
copy div "353141288017788"
click at [376, 75] on div "89358151000004675529" at bounding box center [403, 74] width 260 height 13
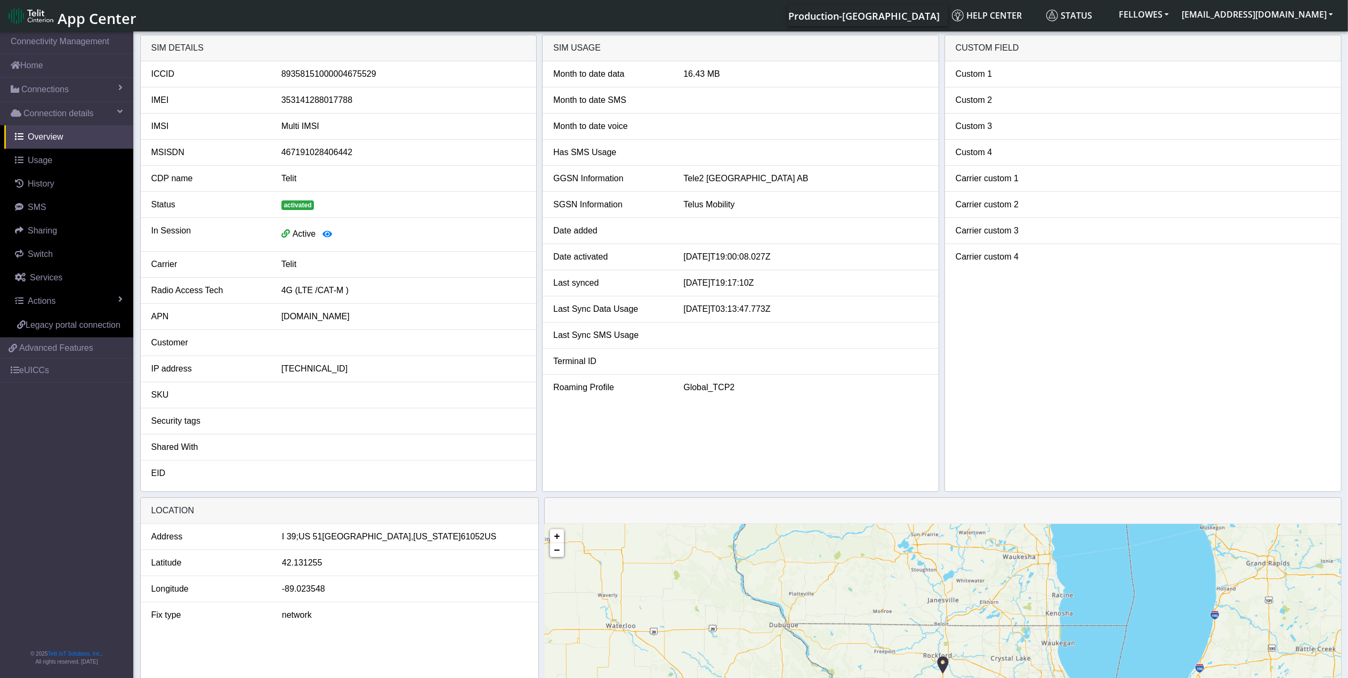
drag, startPoint x: 376, startPoint y: 75, endPoint x: 354, endPoint y: 70, distance: 22.3
click at [374, 75] on div "89358151000004675529" at bounding box center [403, 74] width 260 height 13
click at [354, 70] on div "89358151000004675529" at bounding box center [403, 74] width 260 height 13
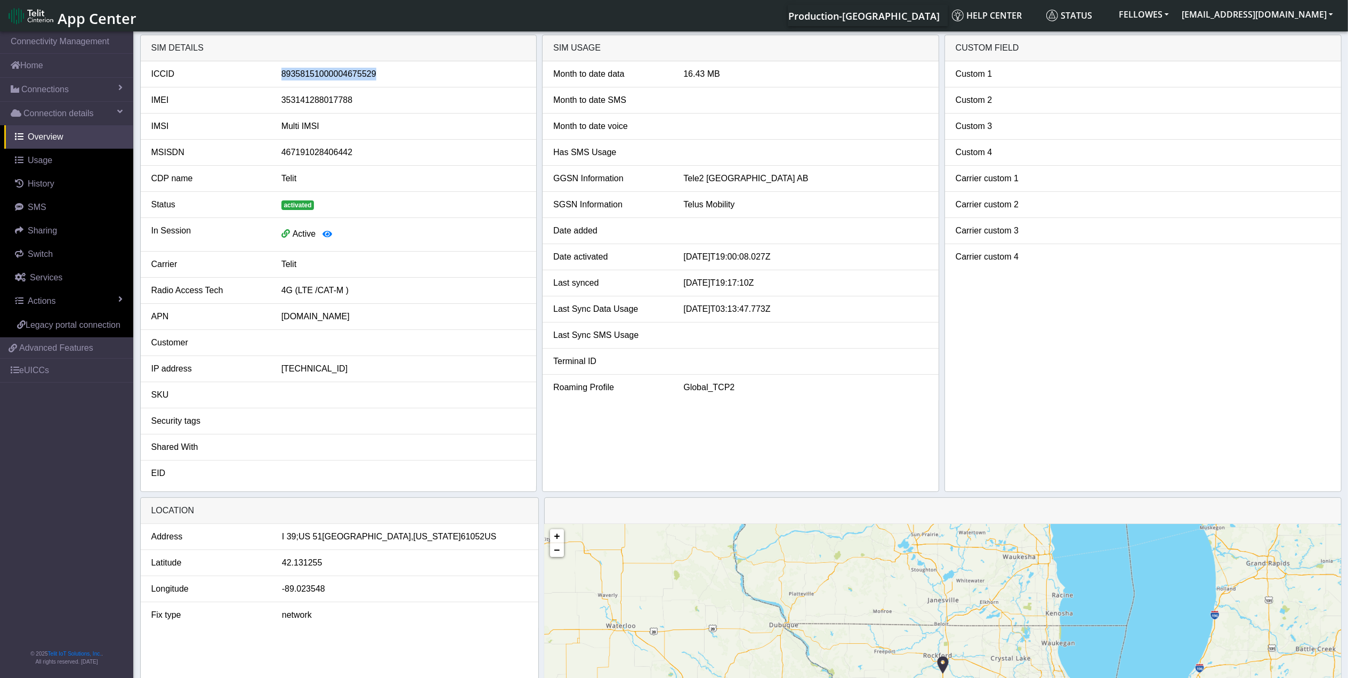
drag, startPoint x: 354, startPoint y: 70, endPoint x: 315, endPoint y: 74, distance: 38.5
click at [315, 74] on div "89358151000004675529" at bounding box center [403, 74] width 260 height 13
drag, startPoint x: 278, startPoint y: 75, endPoint x: 382, endPoint y: 71, distance: 104.0
click at [382, 71] on div "89358151000004675529" at bounding box center [403, 74] width 260 height 13
drag, startPoint x: 382, startPoint y: 71, endPoint x: 363, endPoint y: 74, distance: 18.8
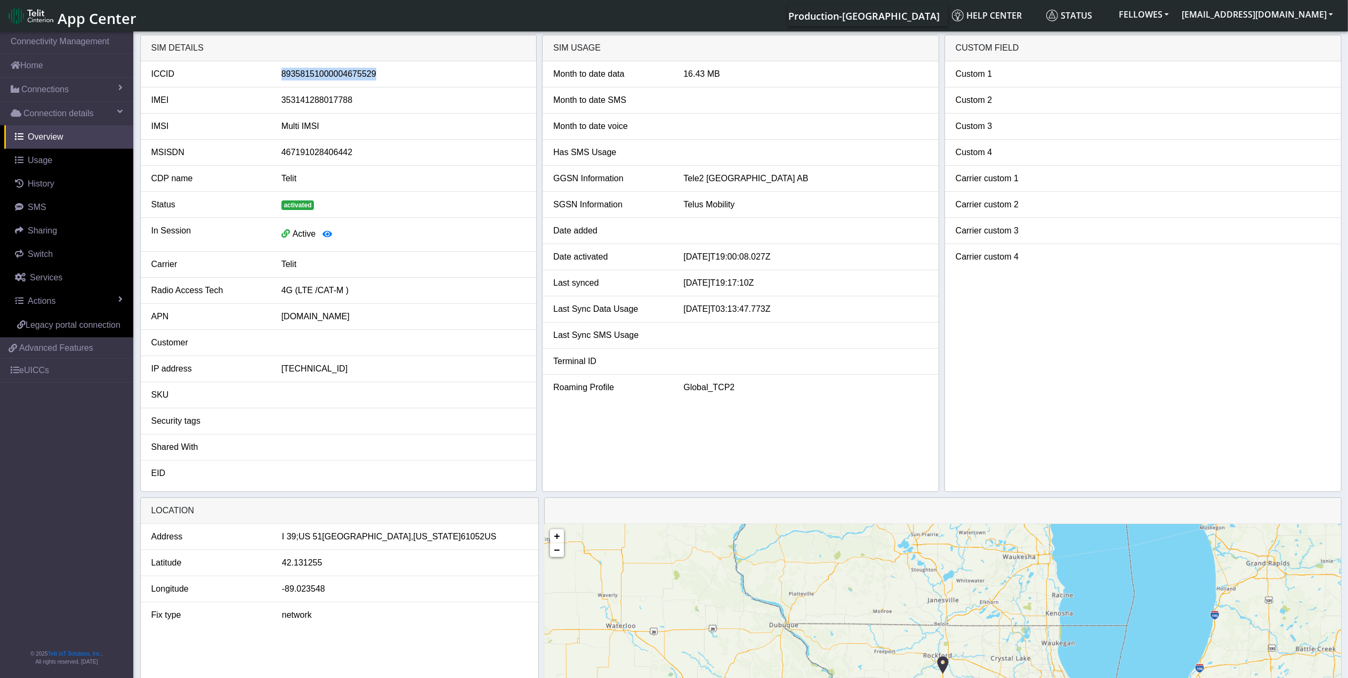
copy div "89358151000004675529"
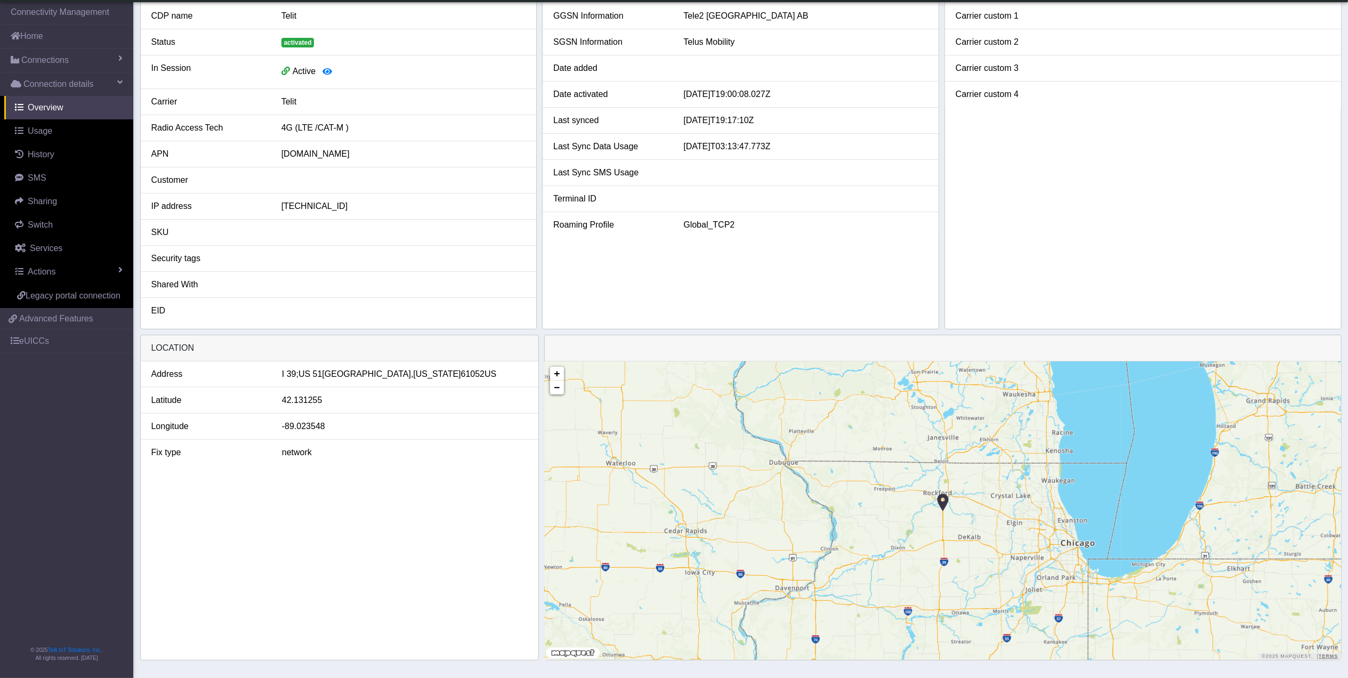
scroll to position [140, 0]
